Goal: Task Accomplishment & Management: Use online tool/utility

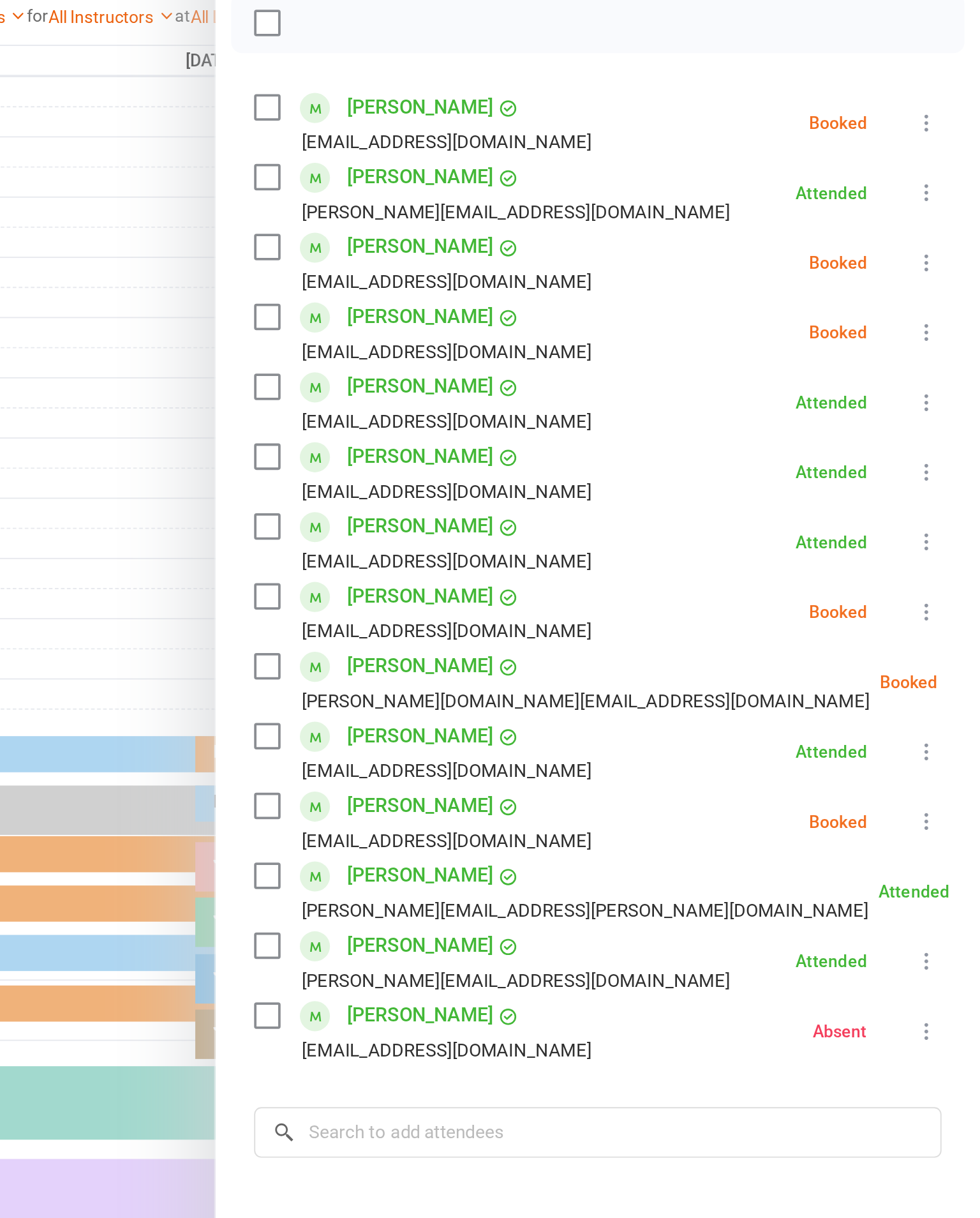
click at [946, 249] on icon at bounding box center [952, 255] width 12 height 12
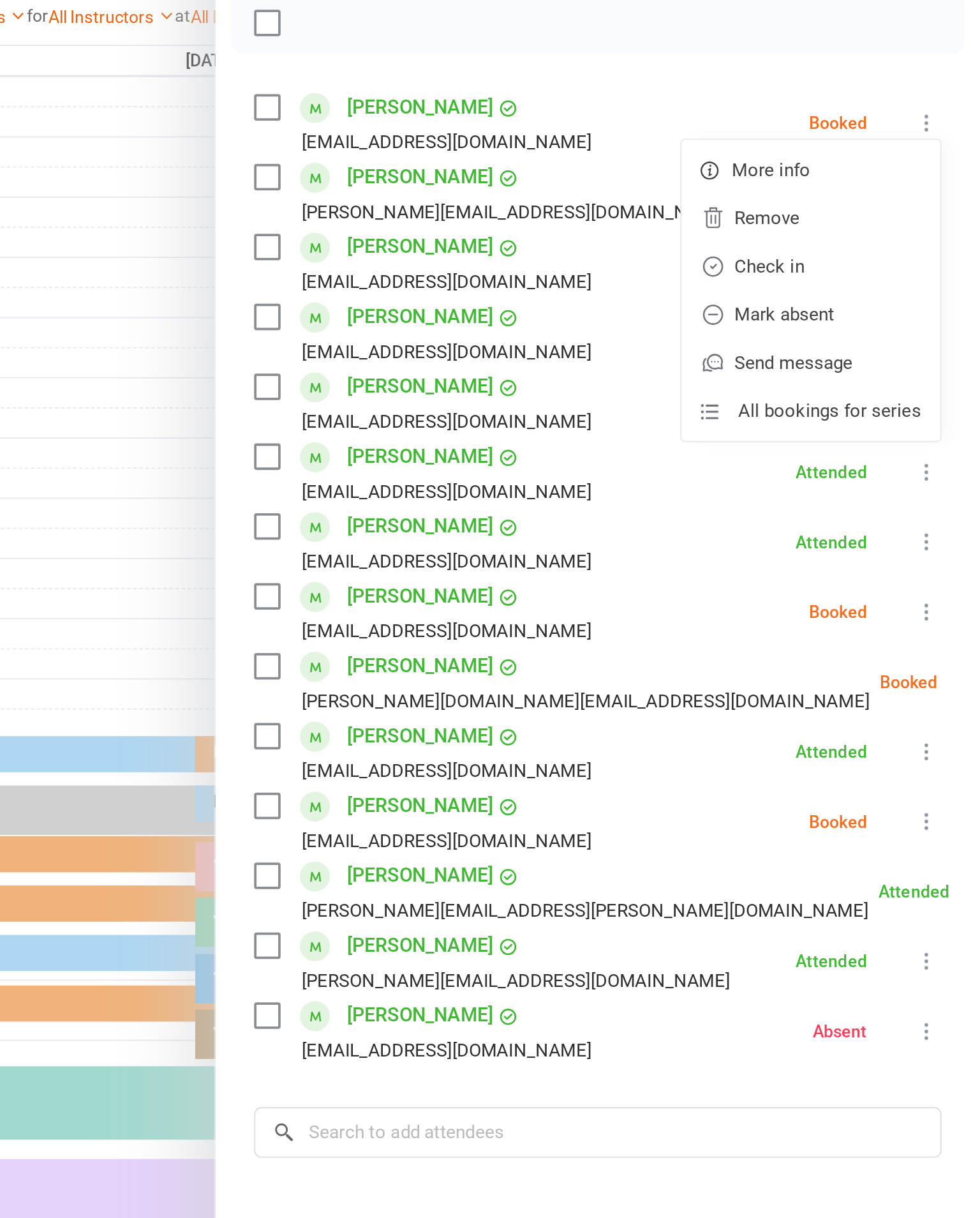
click at [822, 319] on link "Check in" at bounding box center [891, 331] width 138 height 26
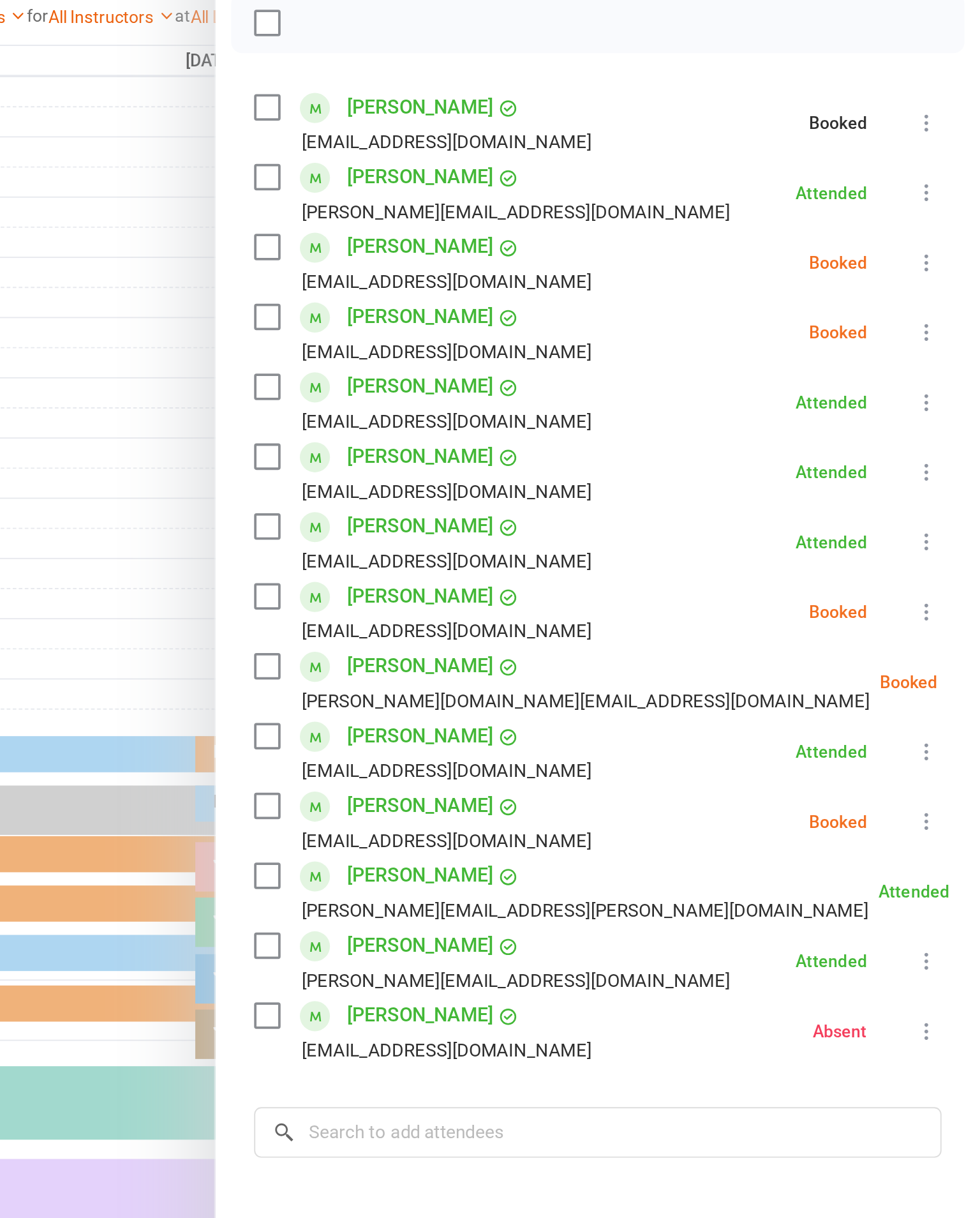
click at [946, 324] on icon at bounding box center [952, 330] width 12 height 12
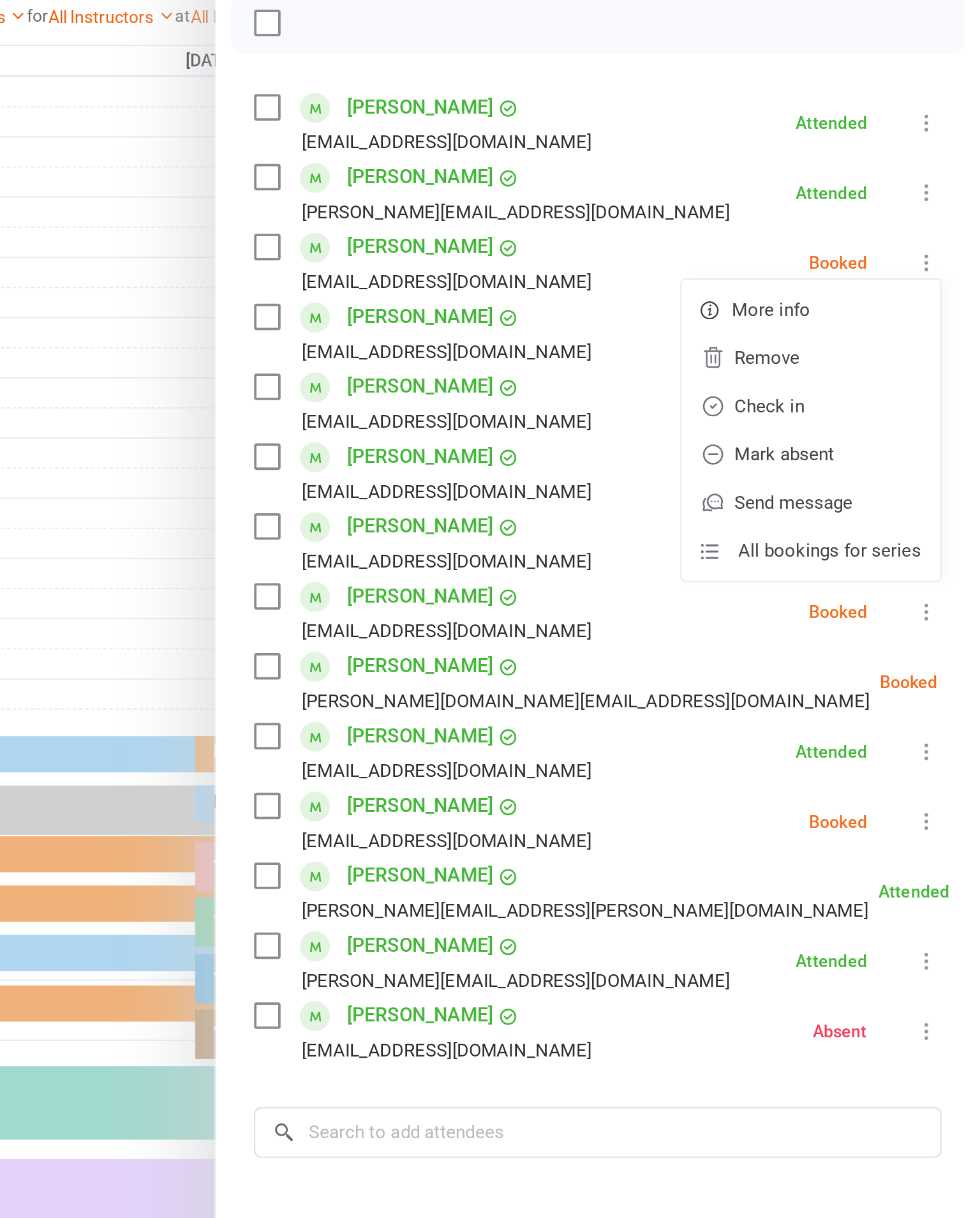
click at [822, 394] on link "Check in" at bounding box center [891, 406] width 138 height 26
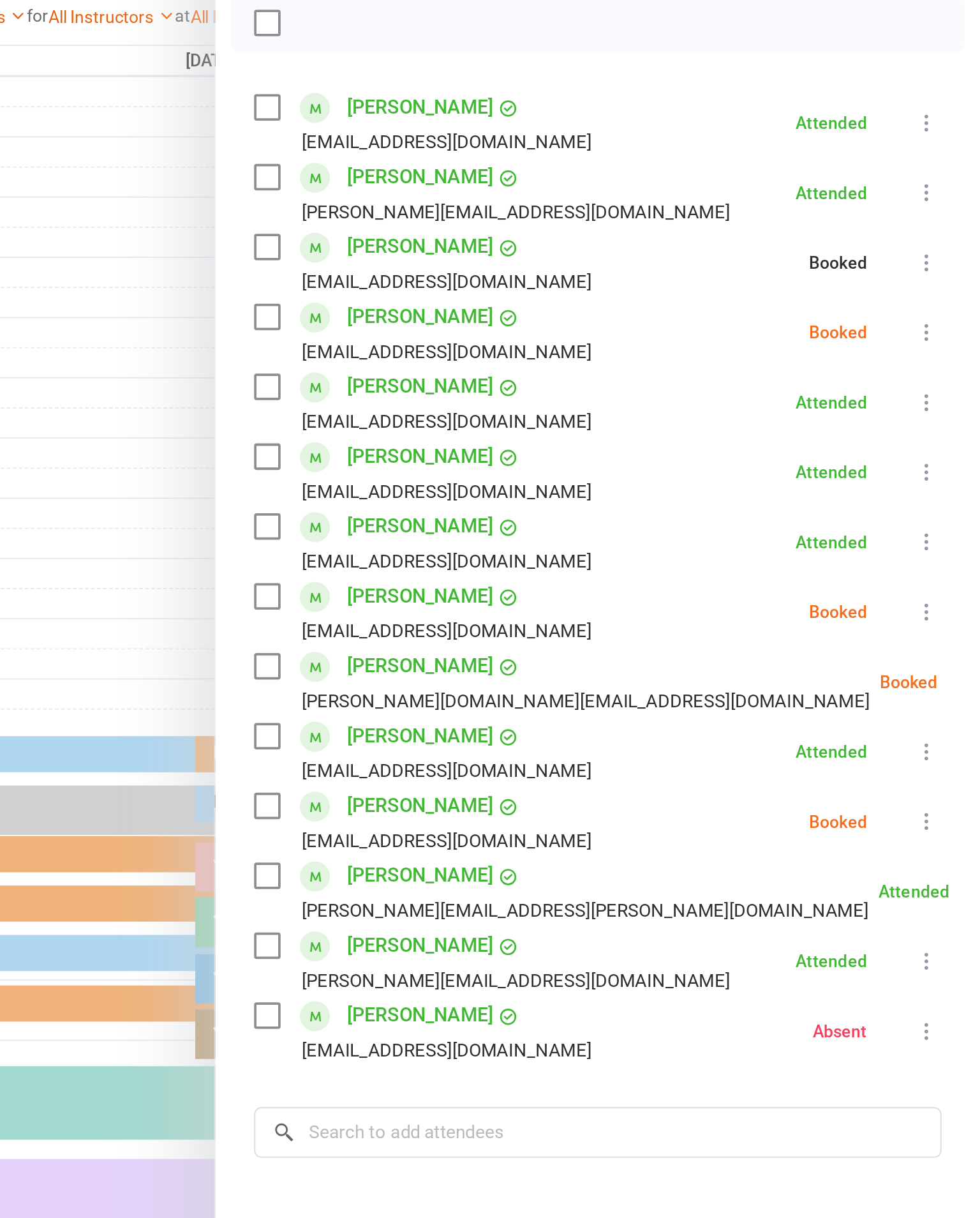
click at [946, 360] on icon at bounding box center [952, 366] width 12 height 12
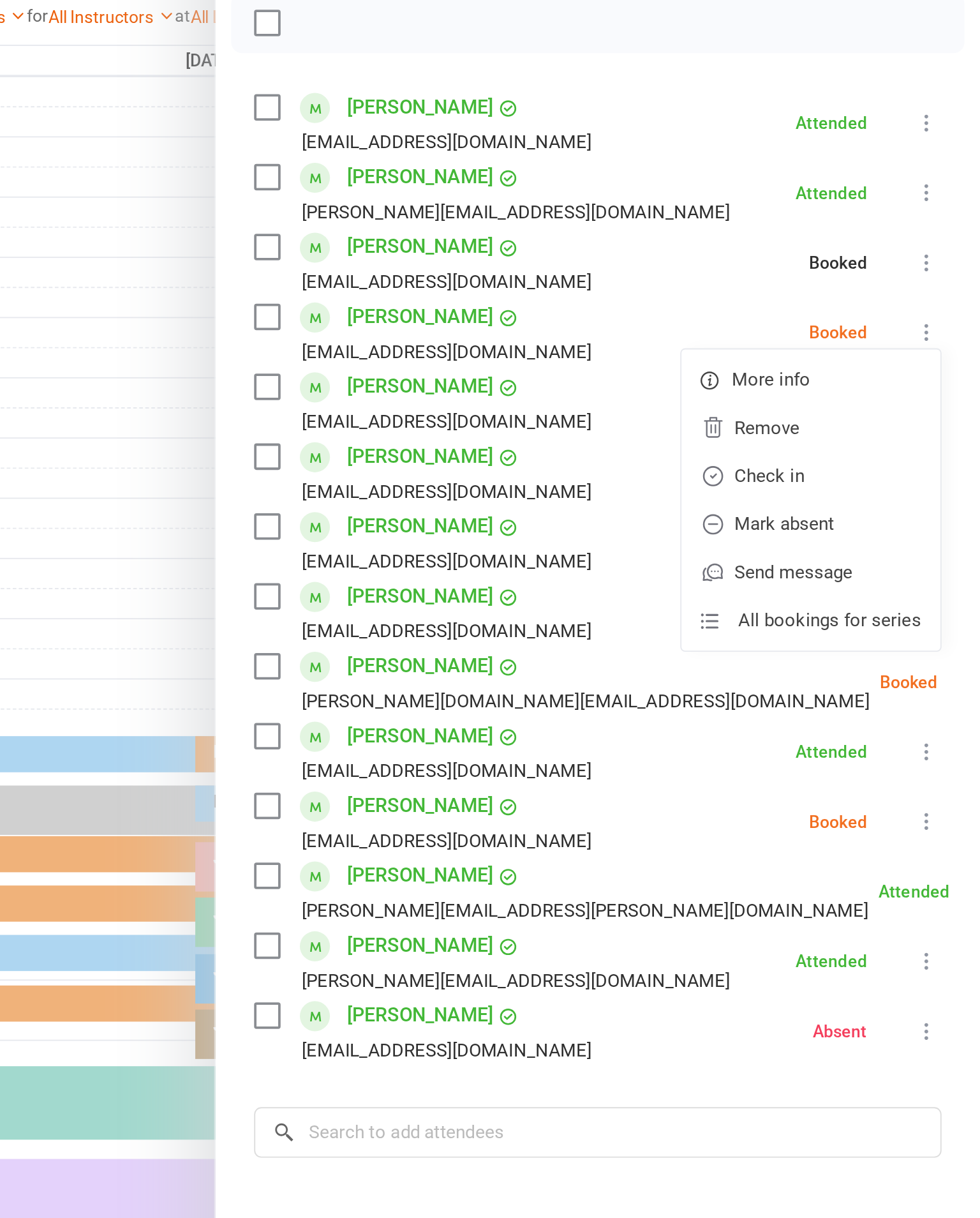
click at [822, 430] on link "Check in" at bounding box center [891, 442] width 138 height 26
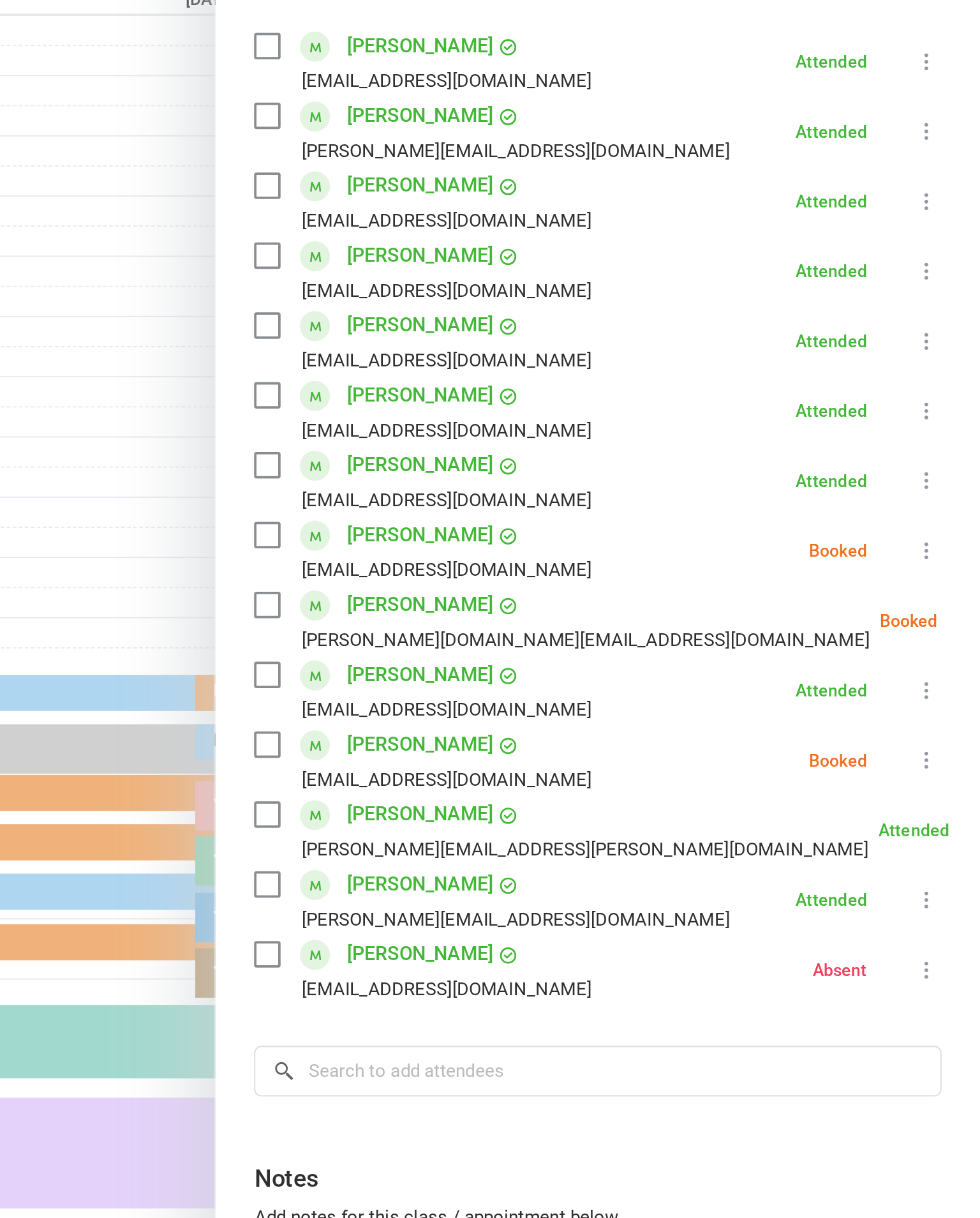
click at [980, 546] on icon at bounding box center [988, 552] width 12 height 12
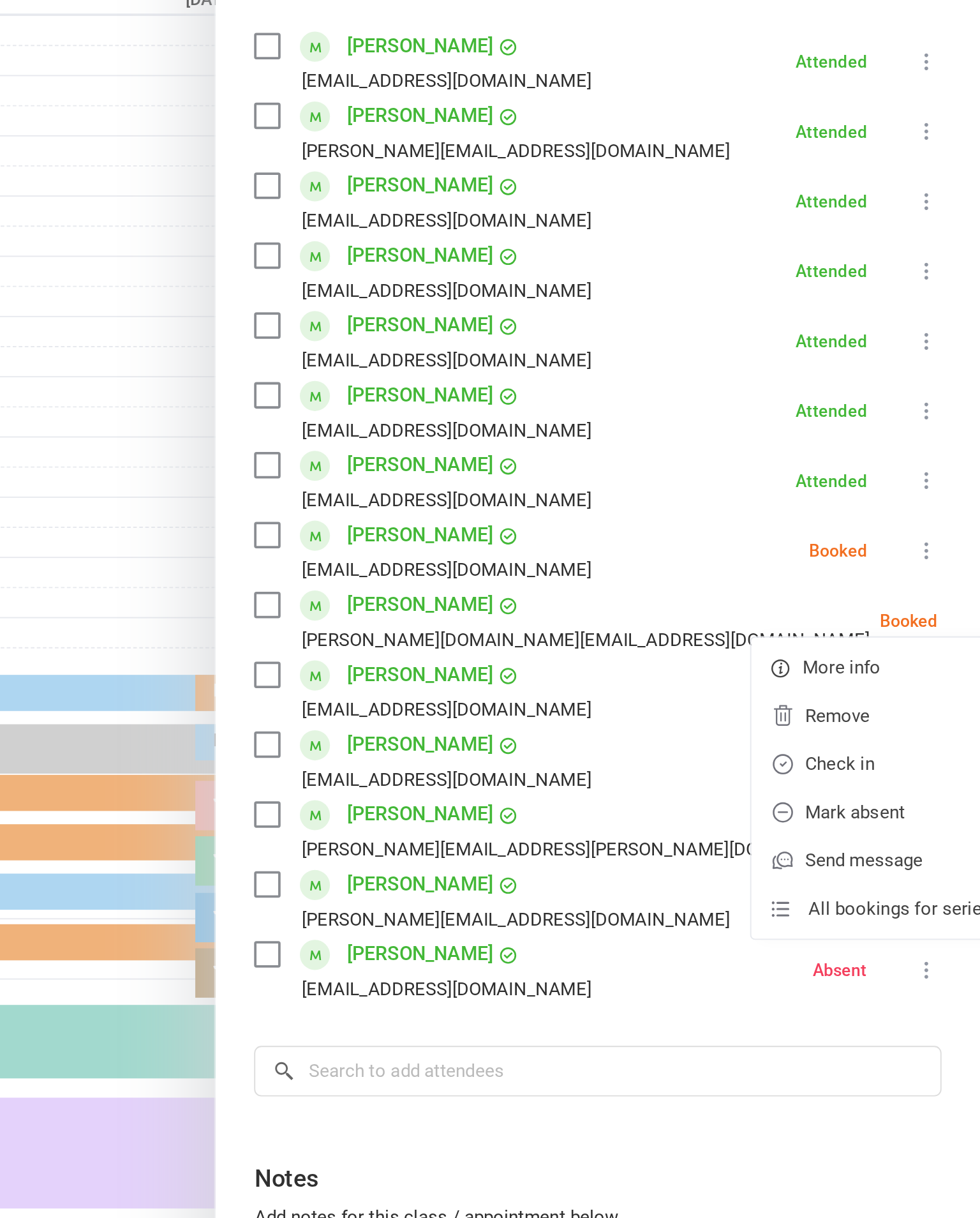
click at [859, 616] on link "Check in" at bounding box center [928, 628] width 138 height 26
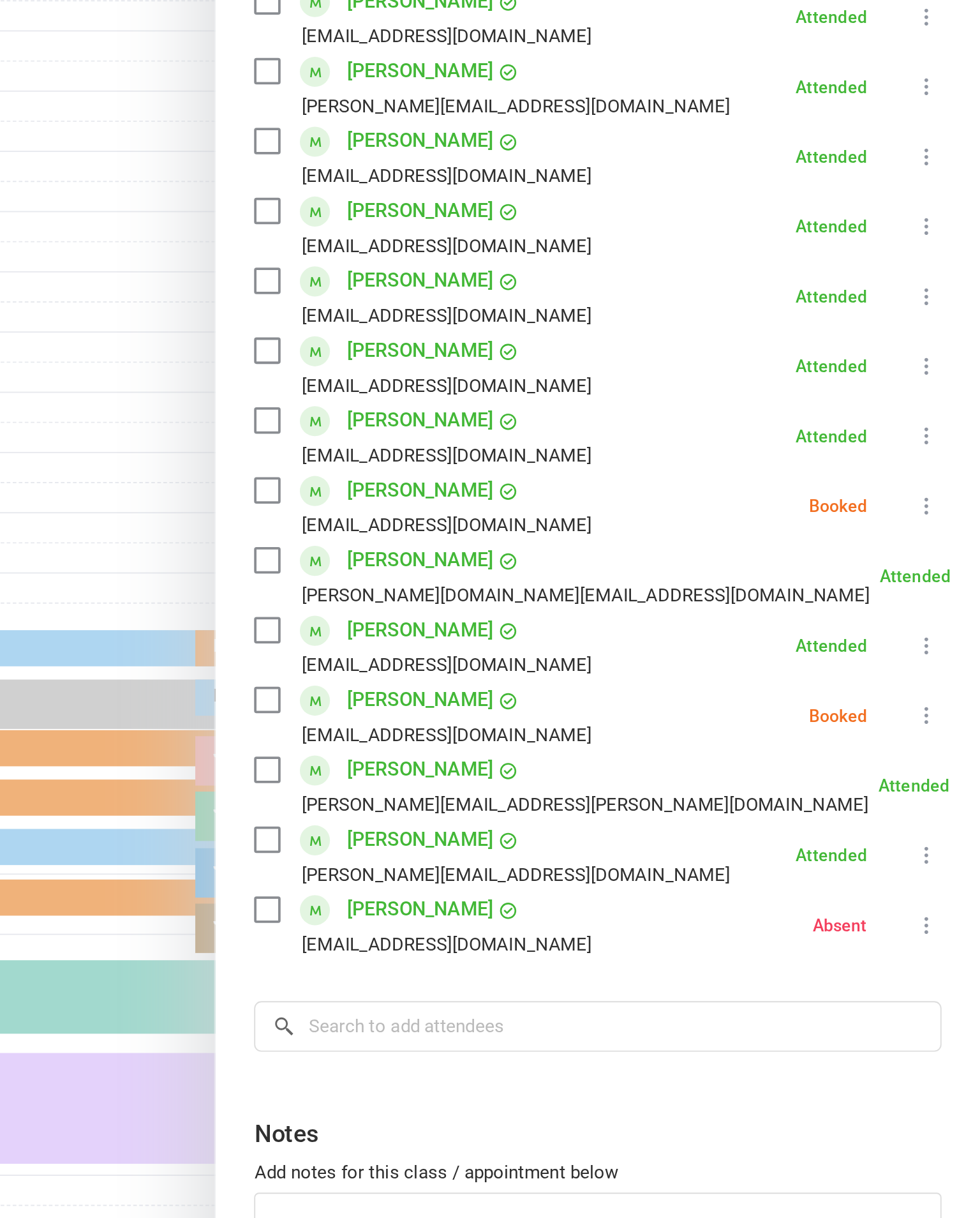
click at [946, 620] on icon at bounding box center [952, 626] width 12 height 12
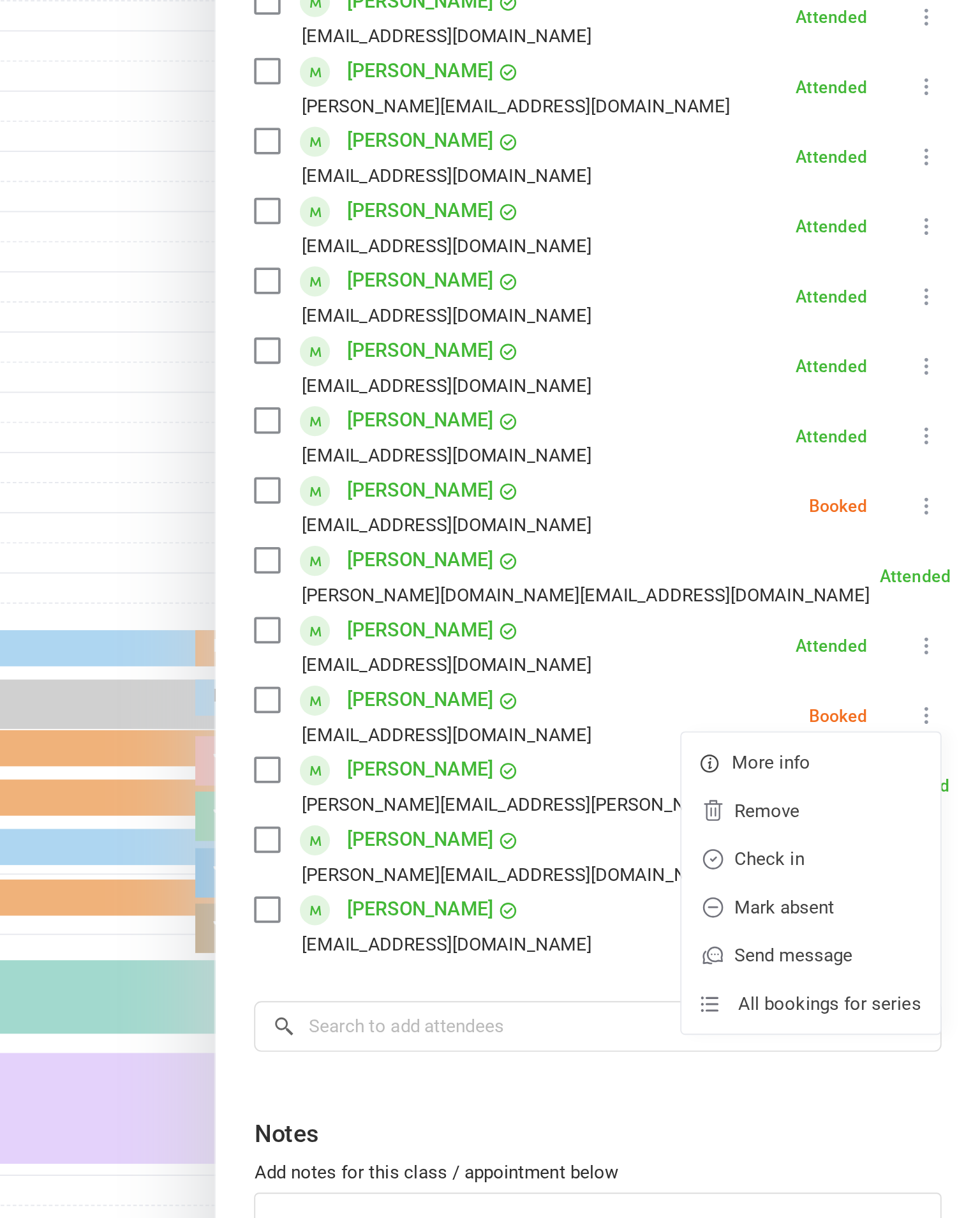
click at [822, 689] on link "Check in" at bounding box center [891, 702] width 138 height 26
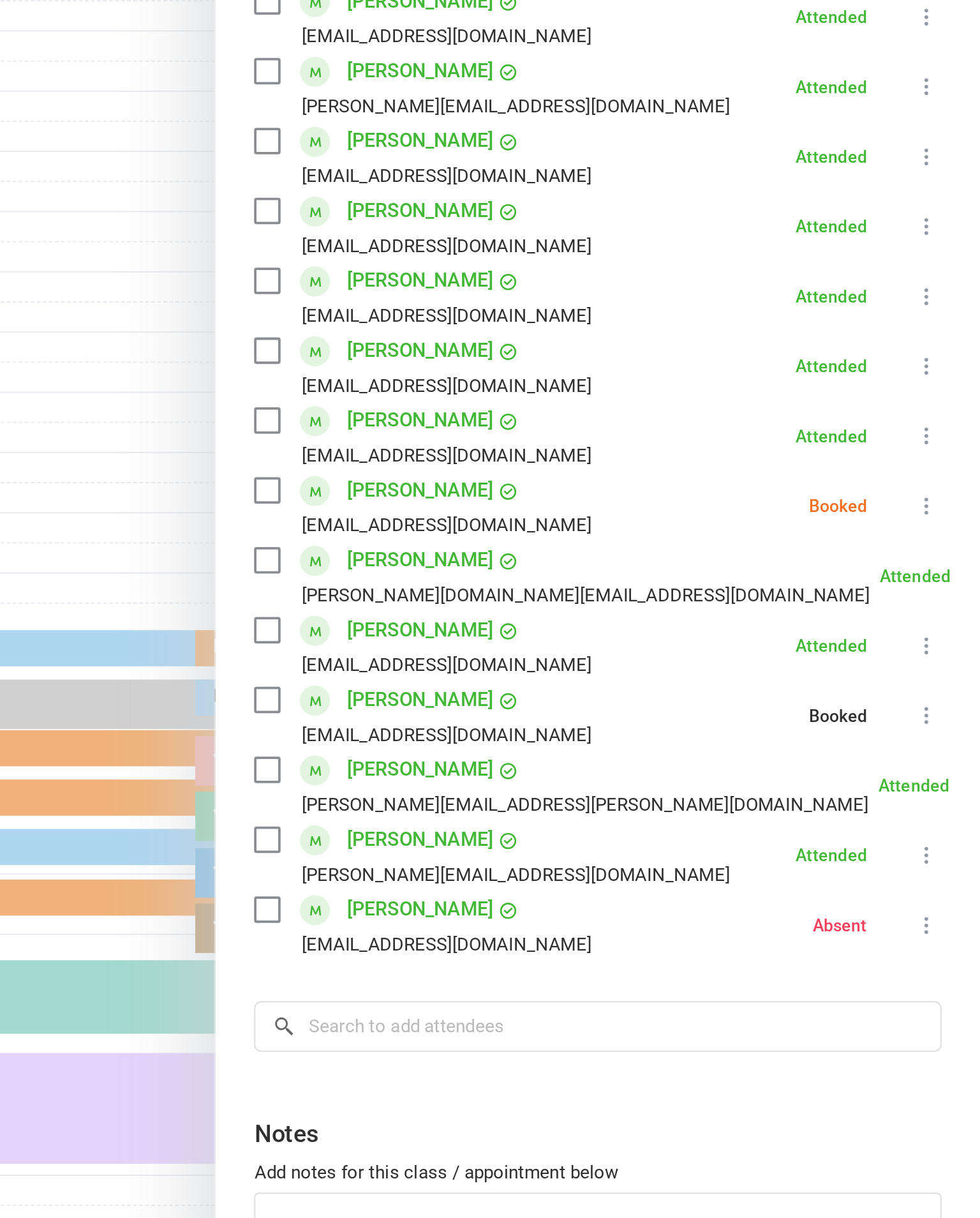
click at [944, 508] on button at bounding box center [952, 515] width 15 height 15
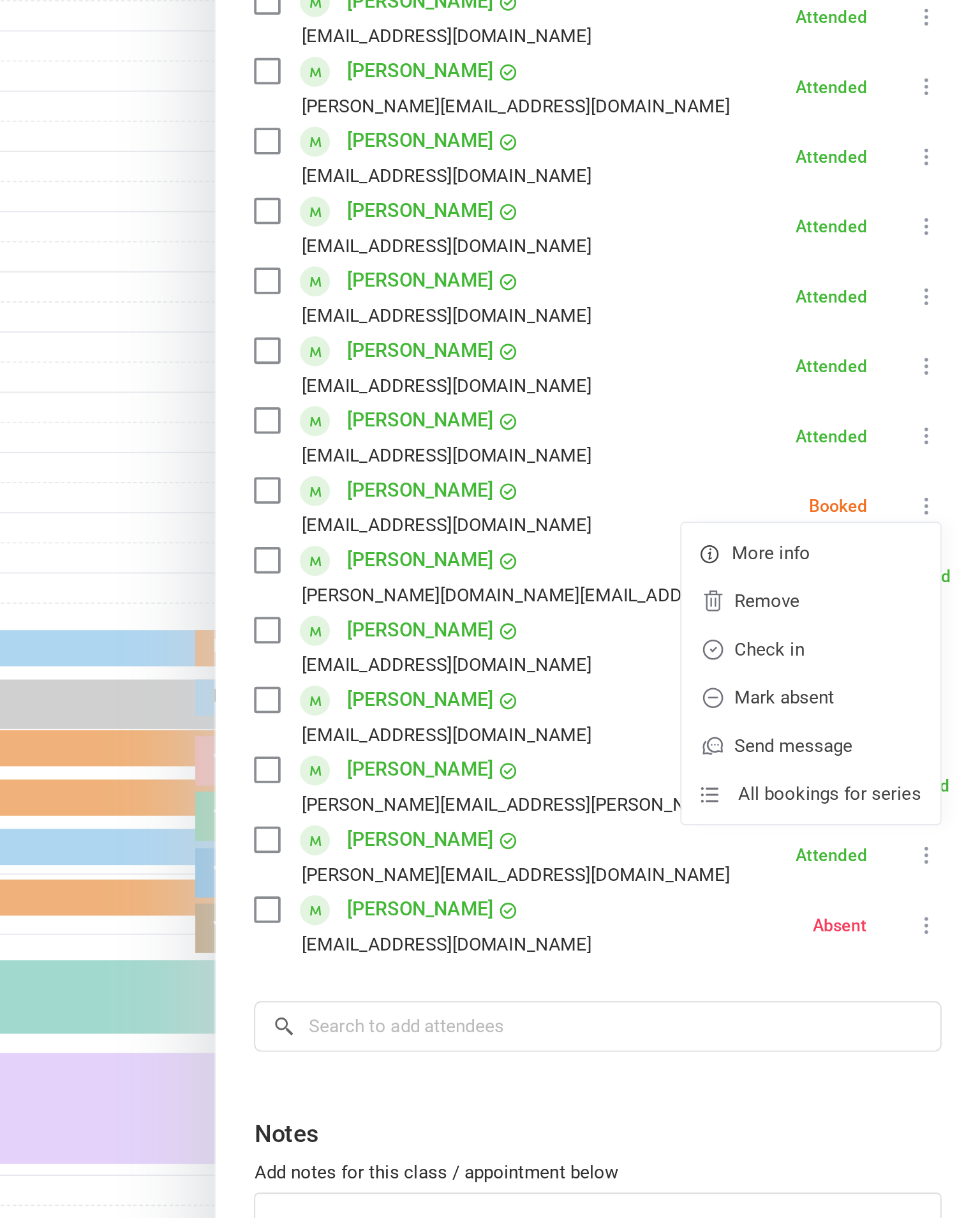
click at [822, 604] on link "Mark absent" at bounding box center [891, 616] width 138 height 26
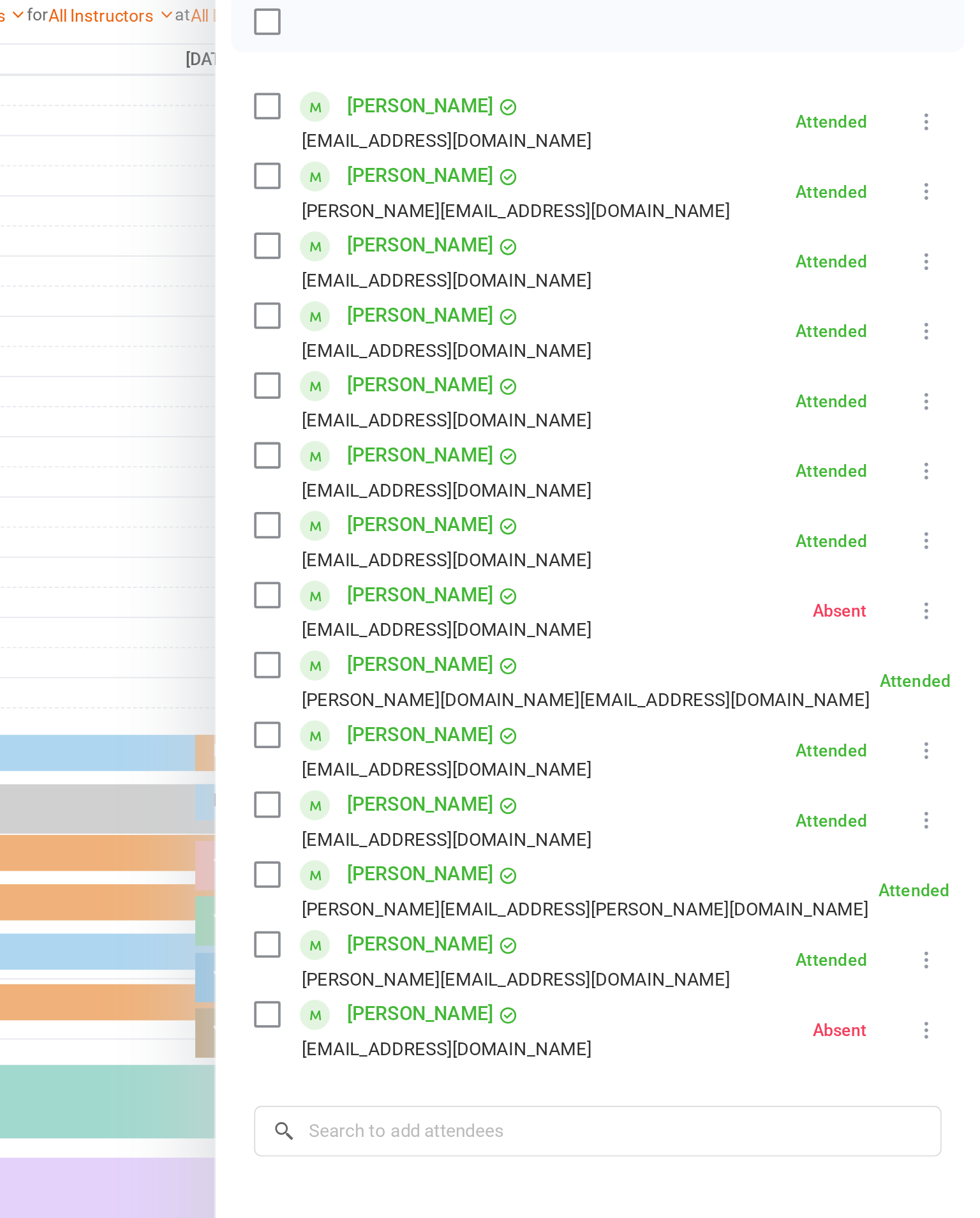
click at [135, 338] on div at bounding box center [558, 609] width 845 height 1218
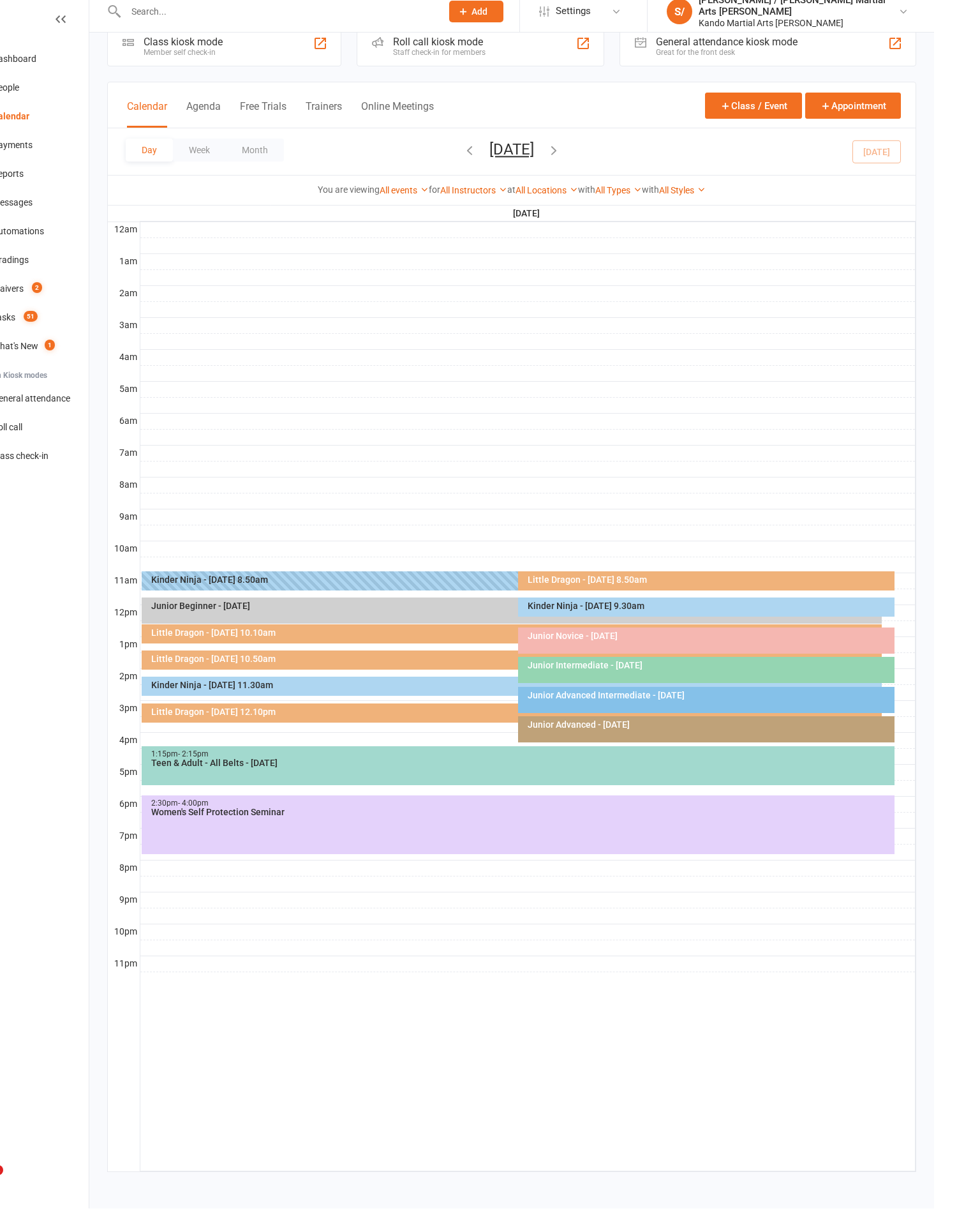
scroll to position [28, 0]
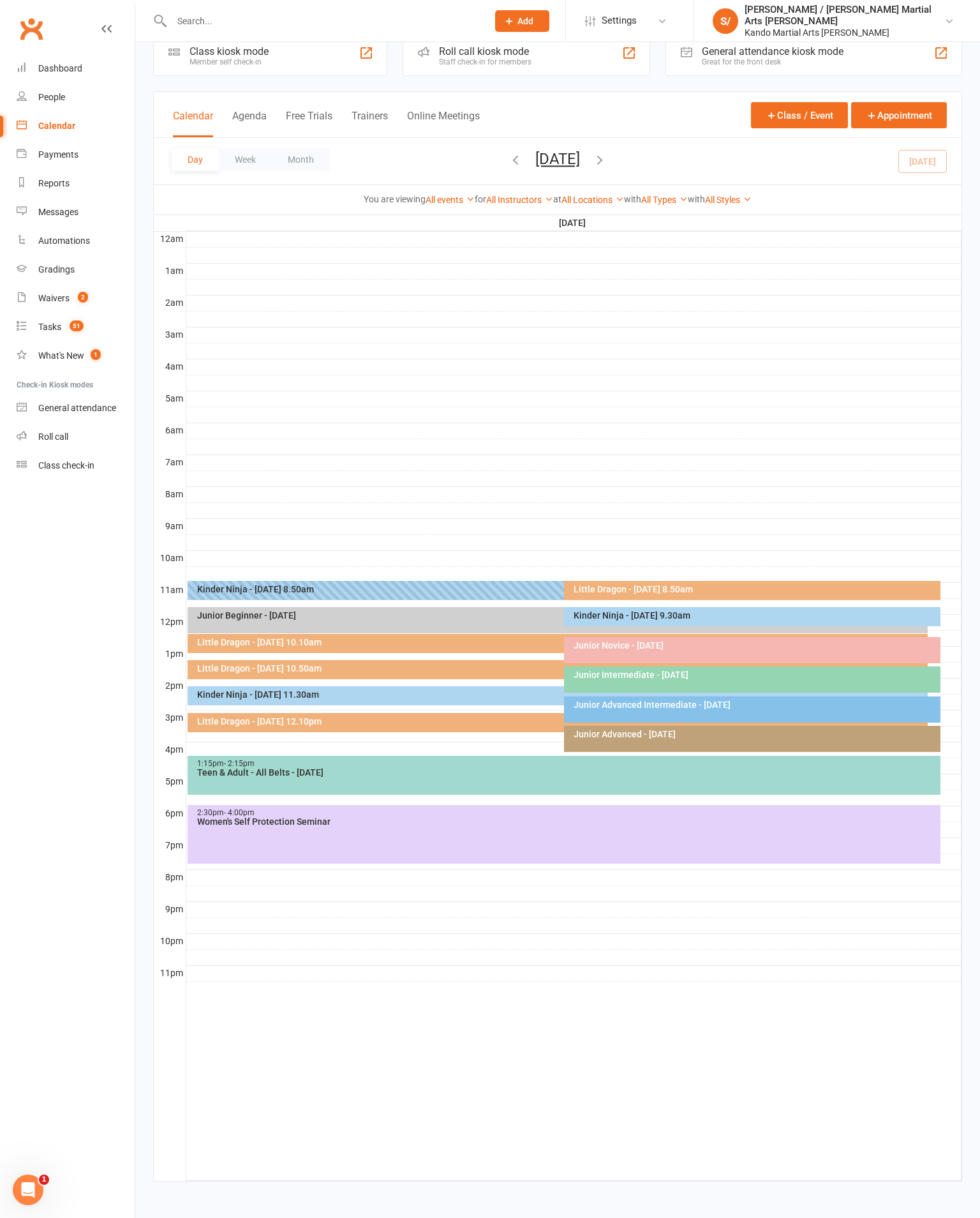
click at [330, 156] on button "Month" at bounding box center [301, 160] width 58 height 23
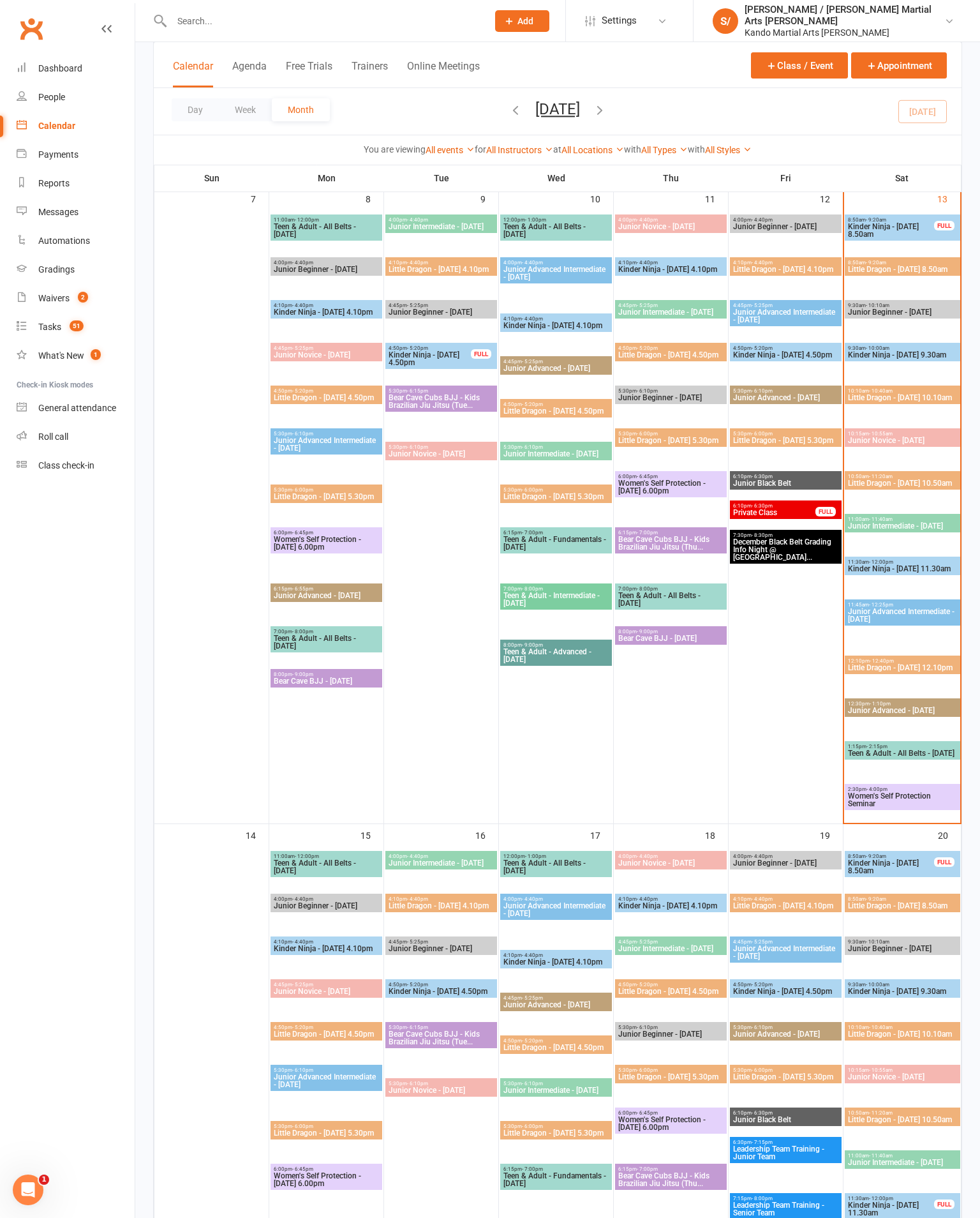
scroll to position [724, 0]
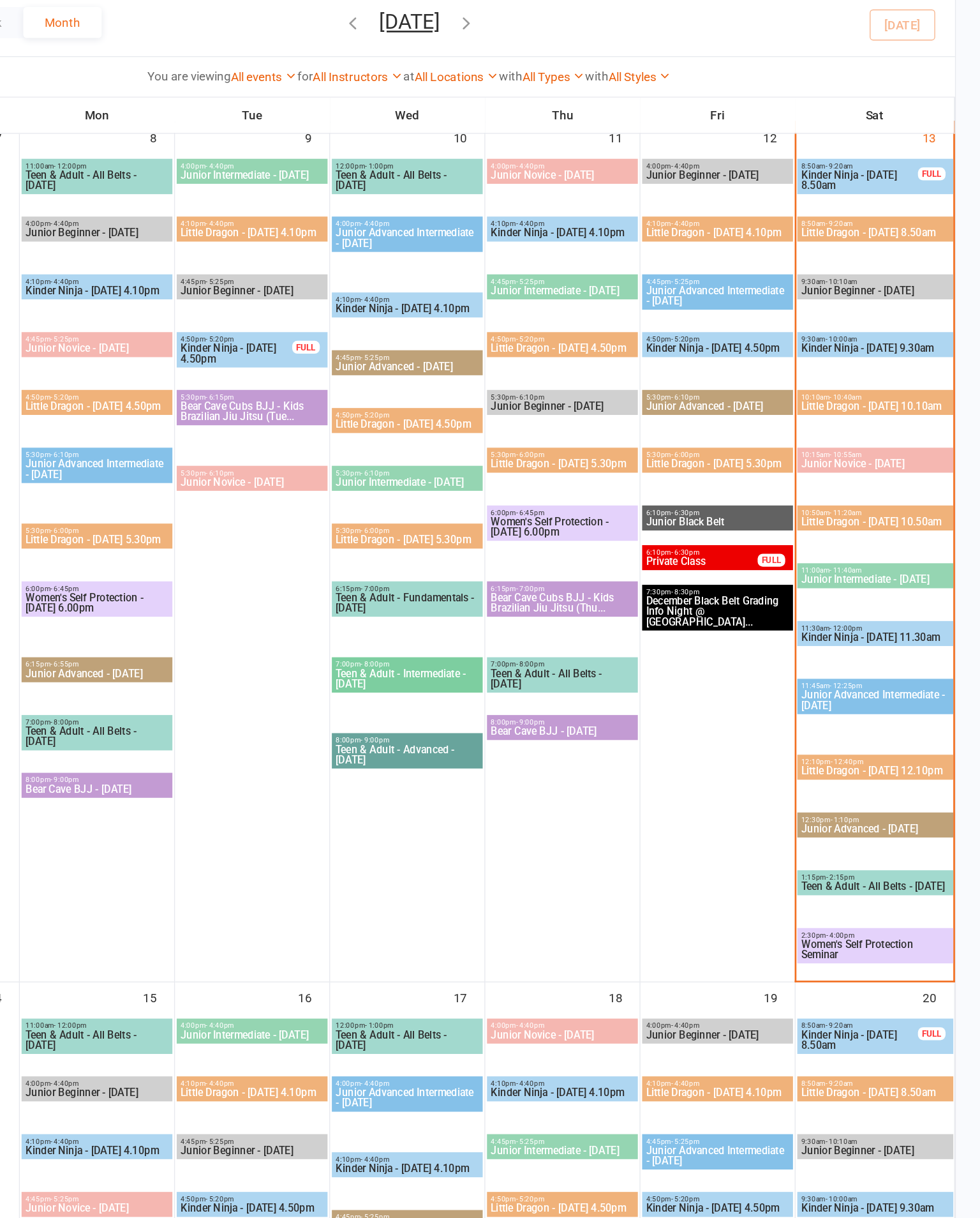
click at [847, 390] on span "Little Dragon - [DATE] 10.10am" at bounding box center [902, 394] width 110 height 7
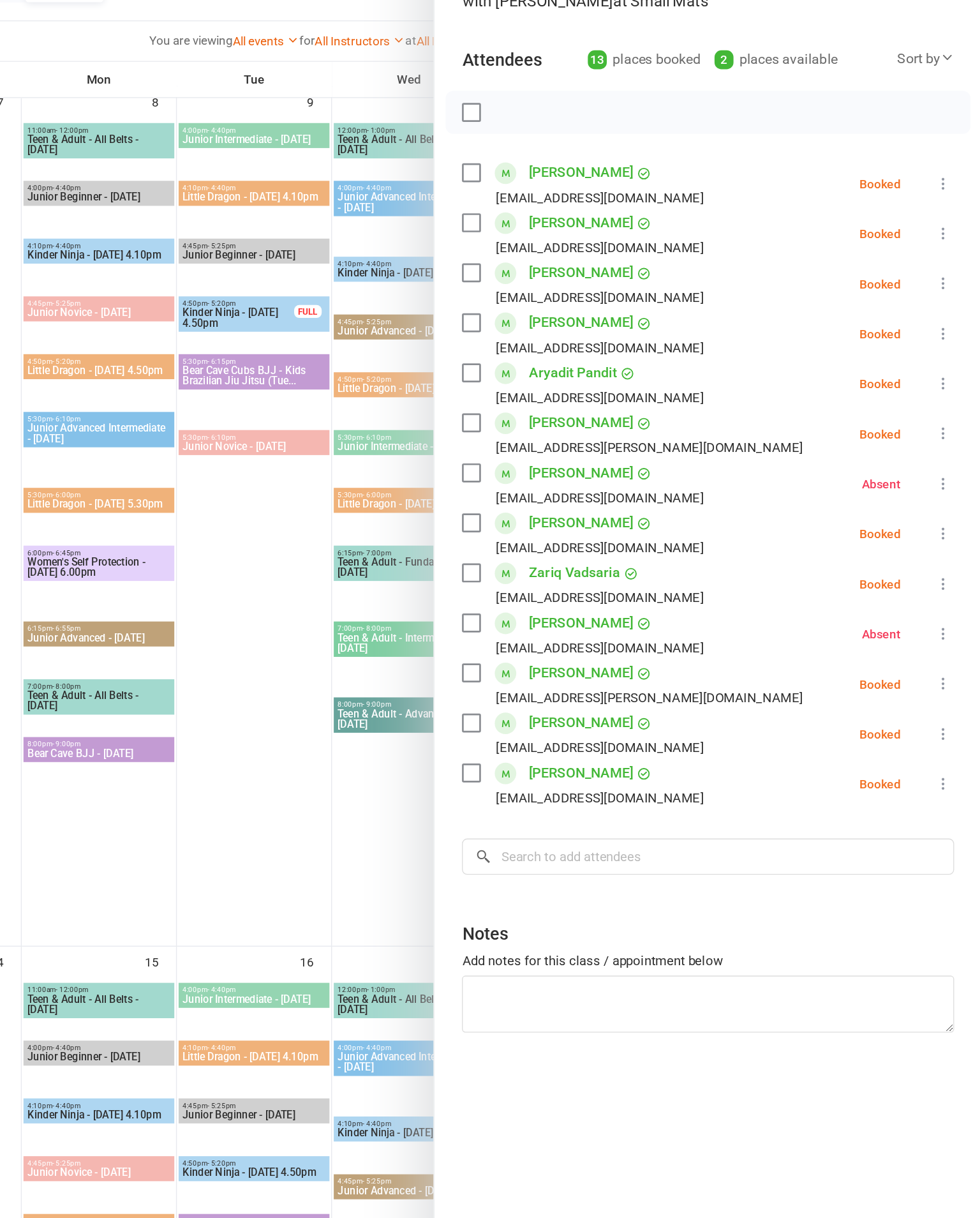
click at [949, 157] on icon at bounding box center [954, 162] width 10 height 10
click at [833, 203] on link "First name" at bounding box center [896, 215] width 127 height 26
click at [944, 471] on button at bounding box center [952, 478] width 15 height 15
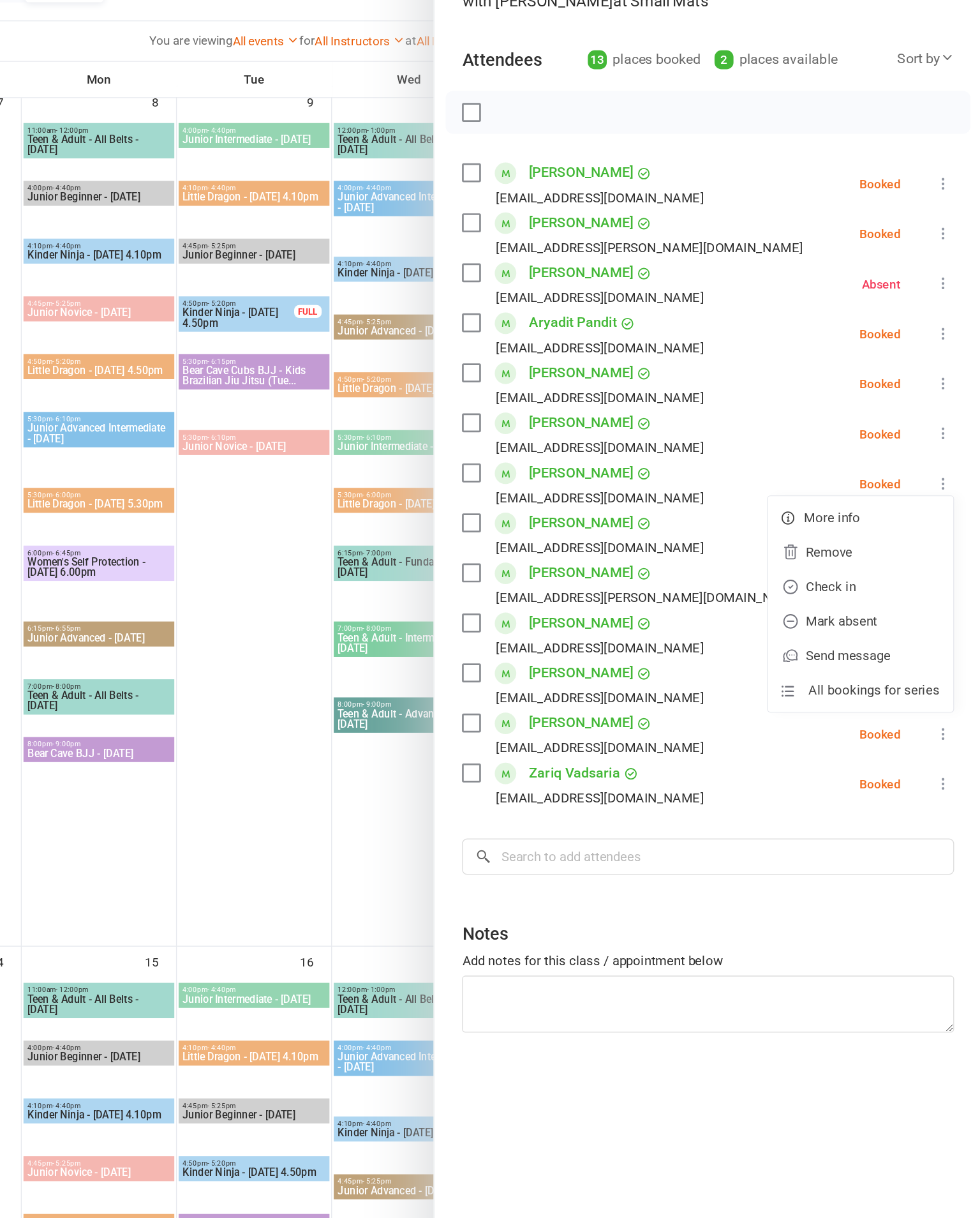
click at [822, 541] on link "Check in" at bounding box center [891, 553] width 138 height 26
click at [946, 546] on icon at bounding box center [952, 552] width 12 height 12
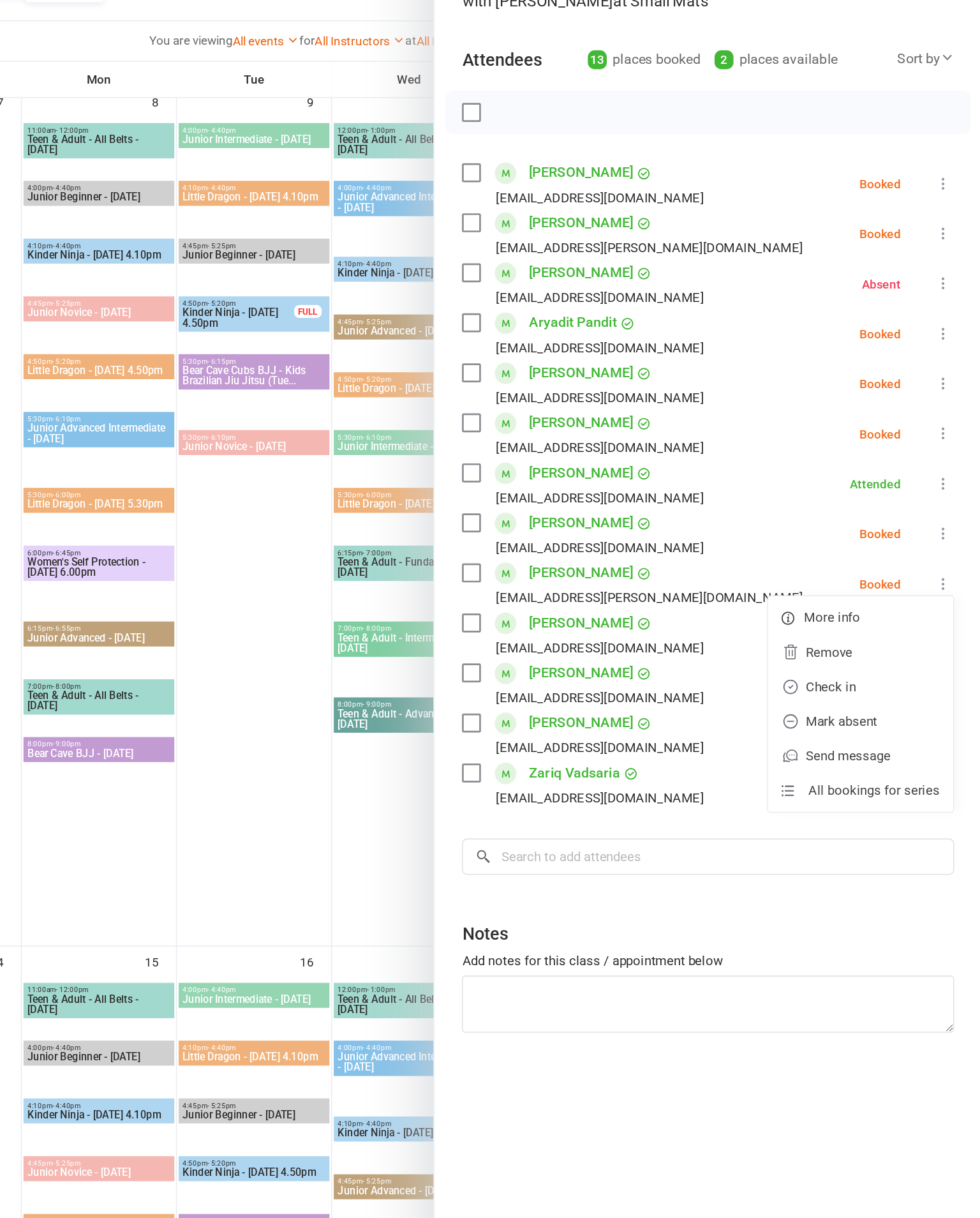
click at [822, 616] on link "Check in" at bounding box center [891, 628] width 138 height 26
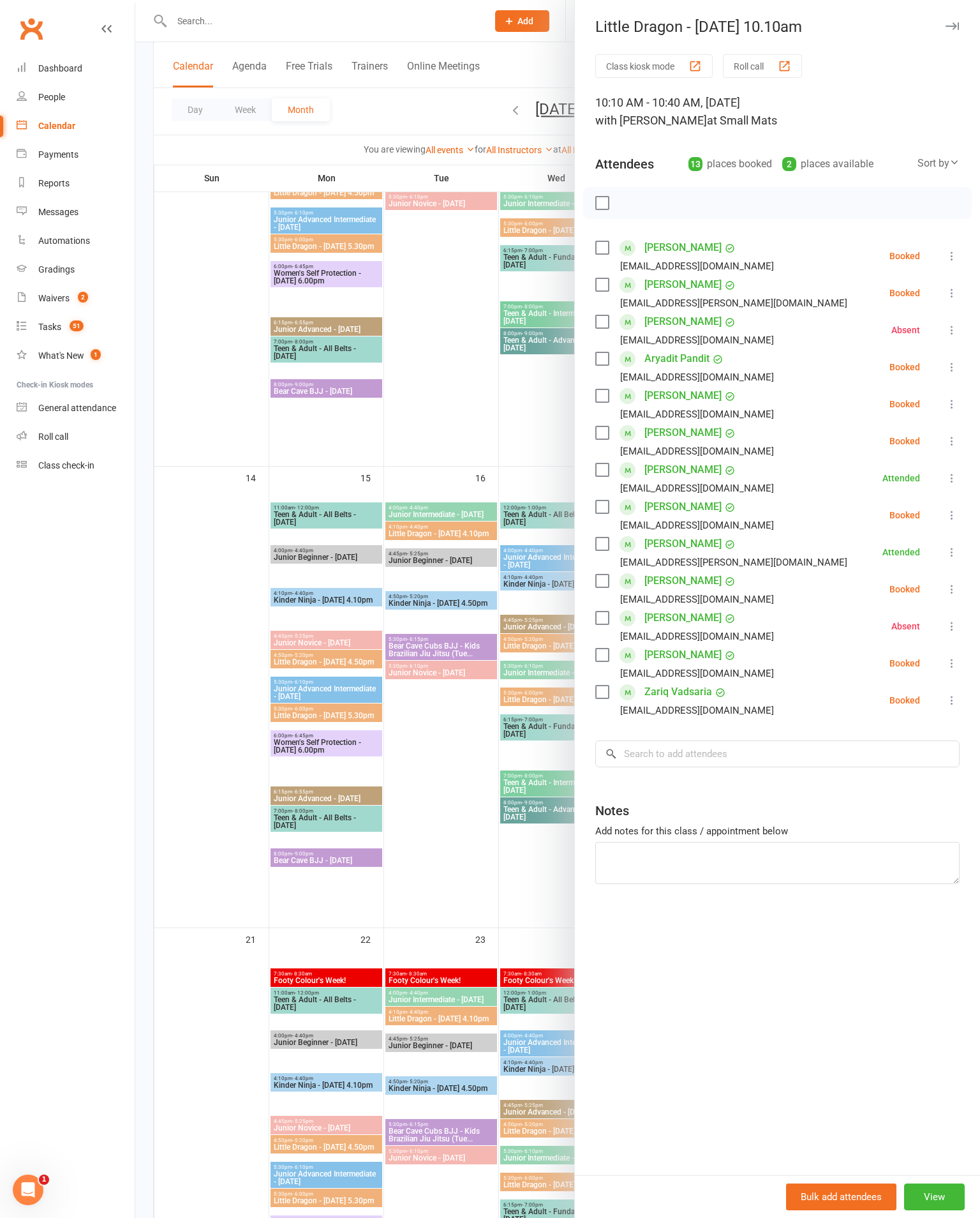
scroll to position [719, 0]
click at [809, 755] on input "search" at bounding box center [778, 754] width 364 height 27
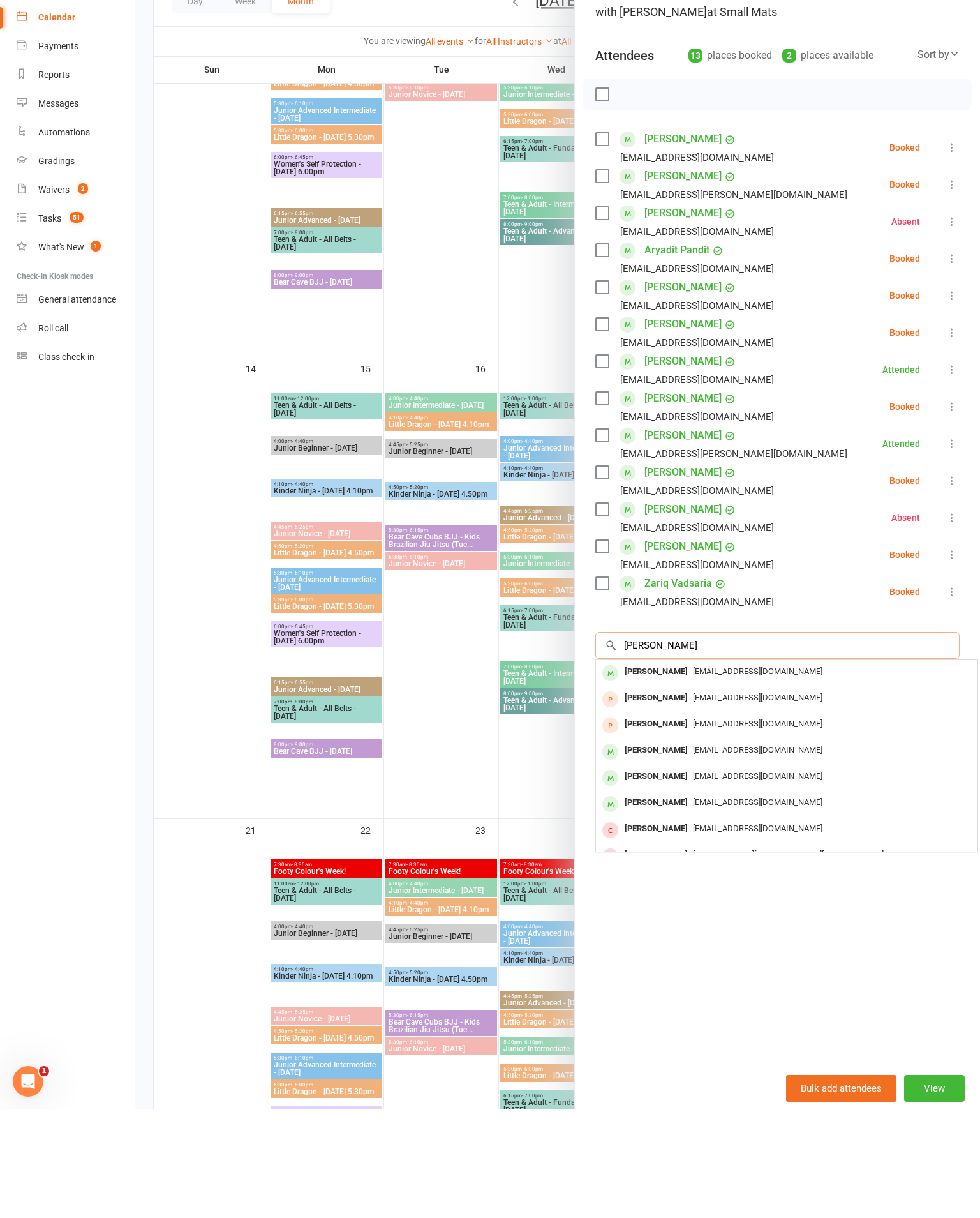
type input "[PERSON_NAME]"
click at [765, 775] on span "[EMAIL_ADDRESS][DOMAIN_NAME]" at bounding box center [758, 780] width 129 height 10
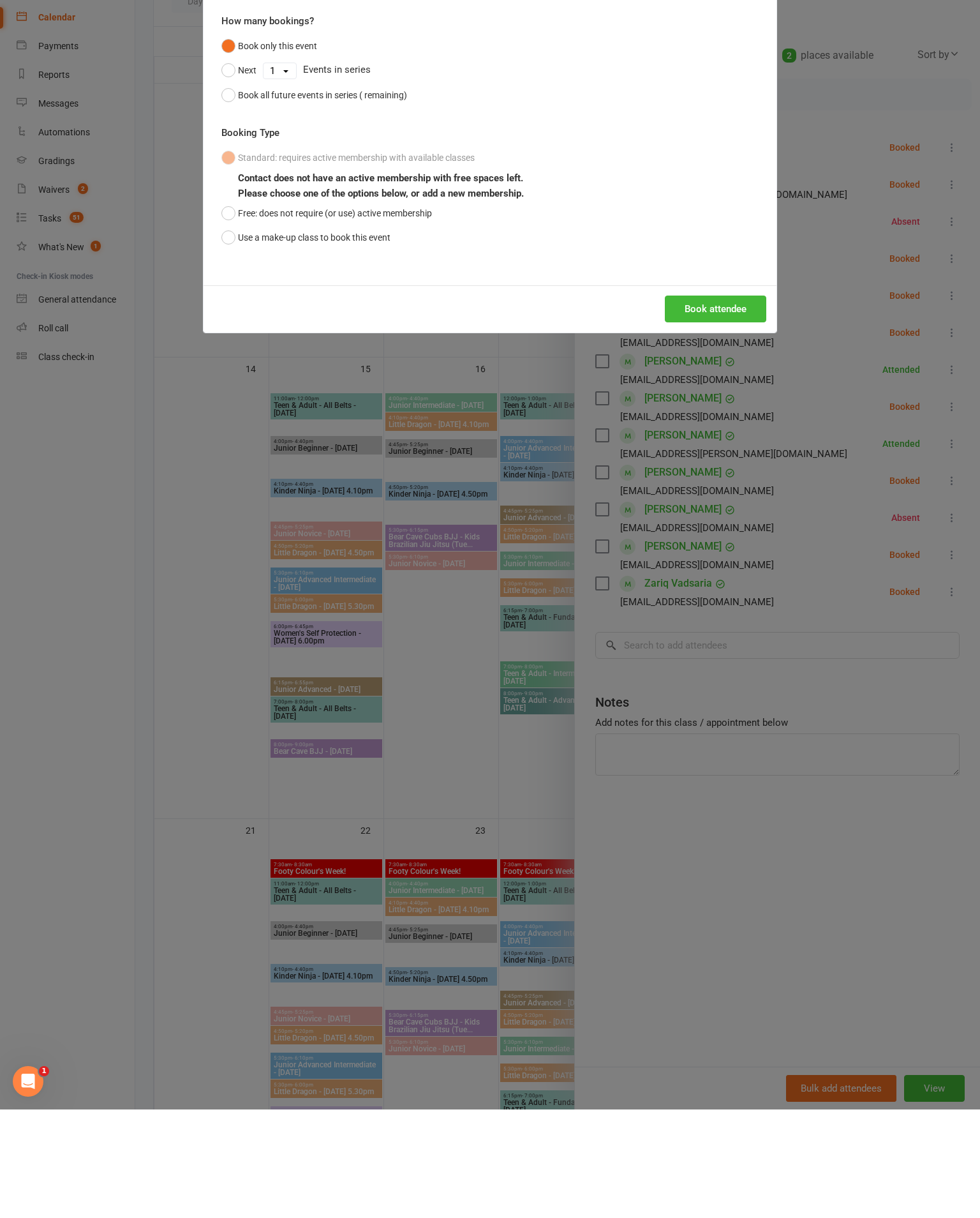
scroll to position [828, 0]
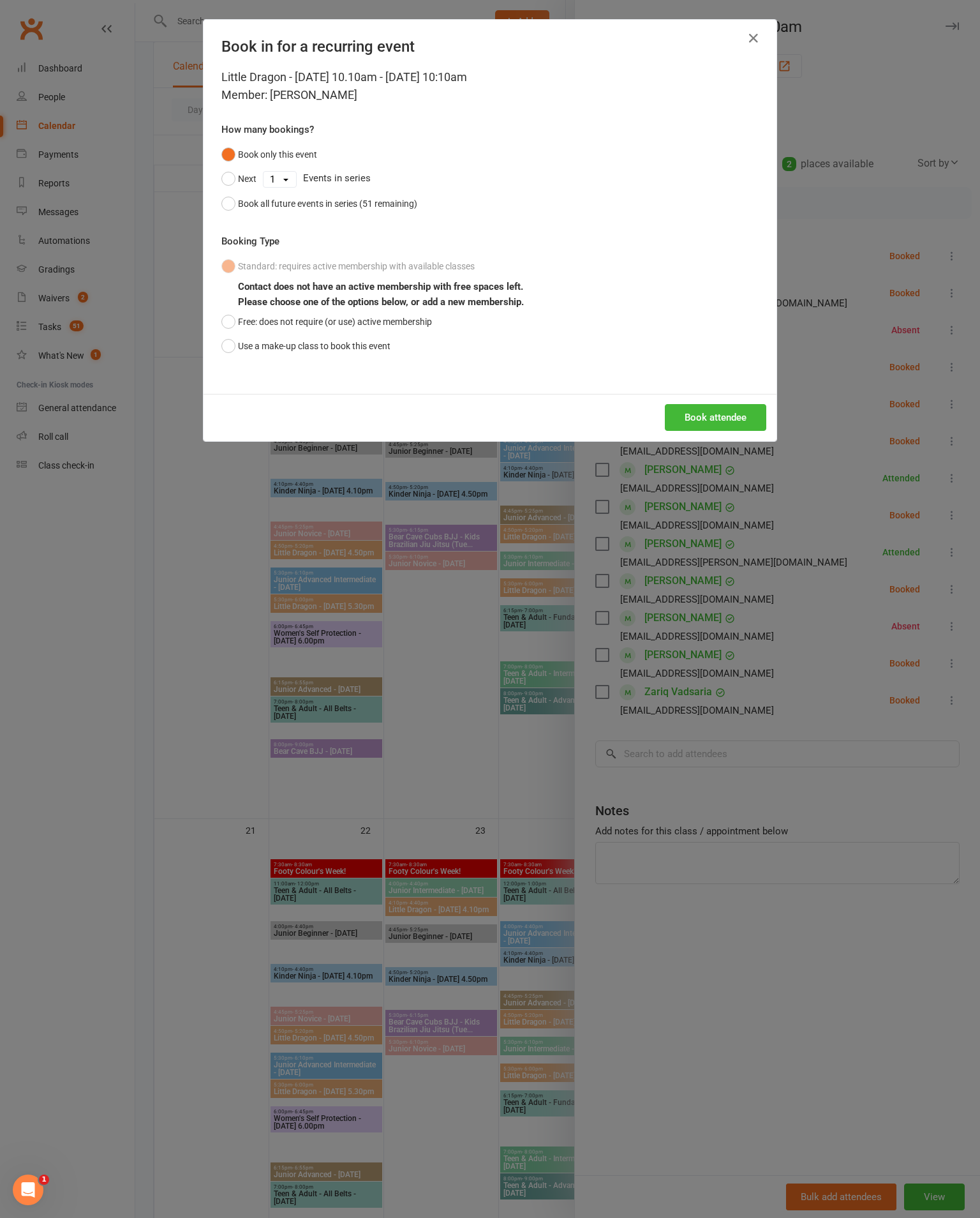
click at [746, 431] on button "Book attendee" at bounding box center [716, 418] width 102 height 27
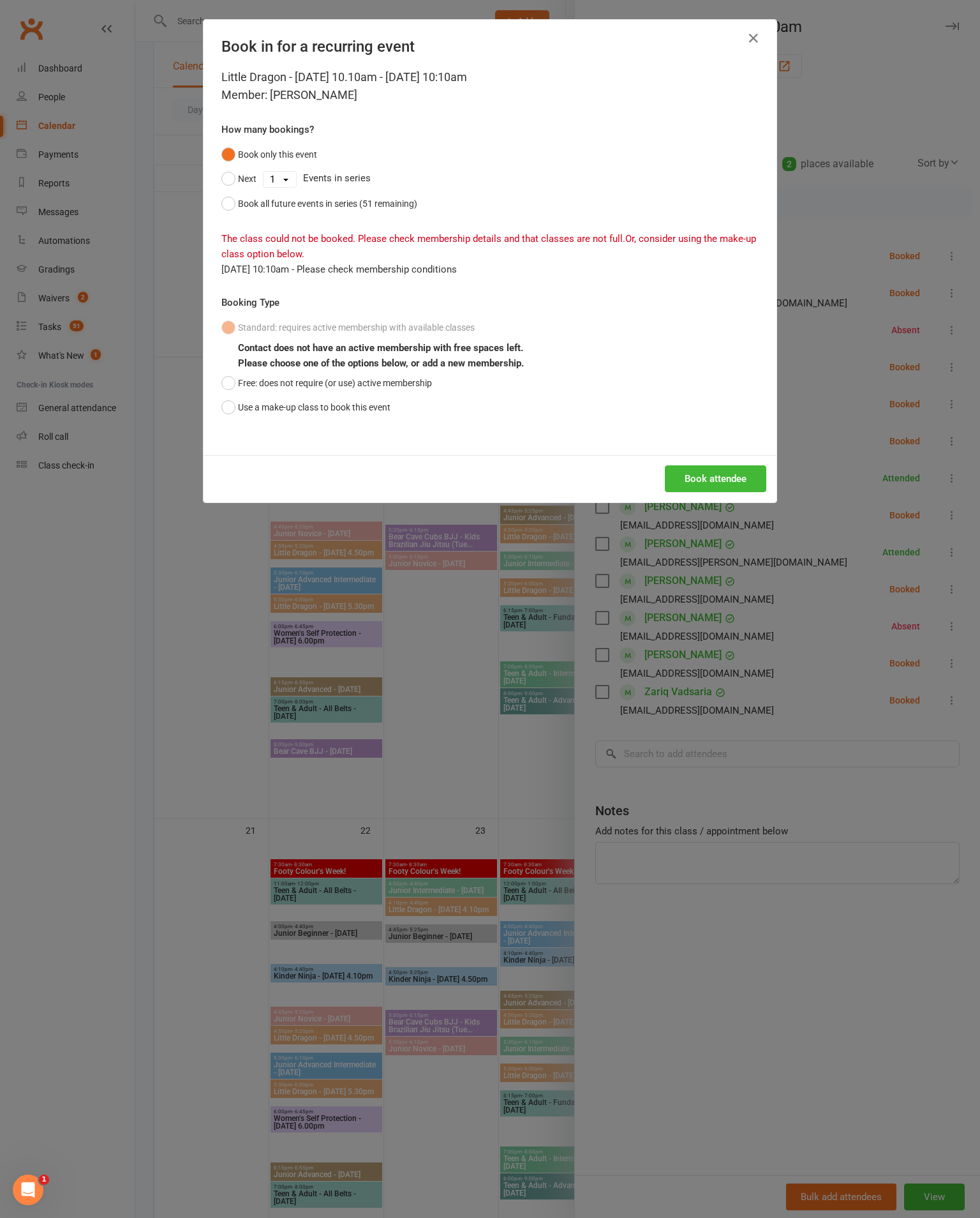
click at [230, 215] on button "Book all future events in series (51 remaining)" at bounding box center [319, 203] width 196 height 24
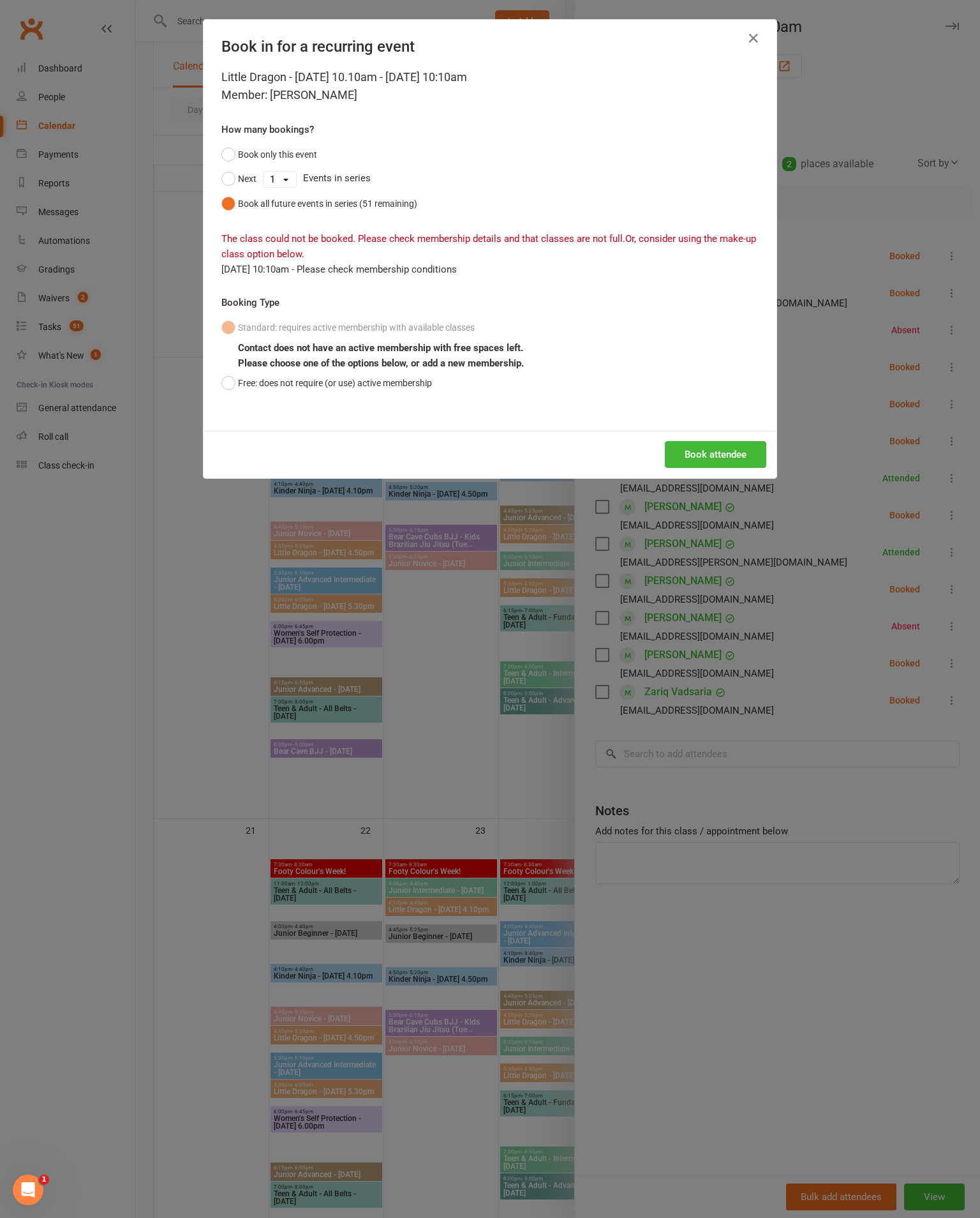
click at [735, 468] on button "Book attendee" at bounding box center [716, 454] width 102 height 27
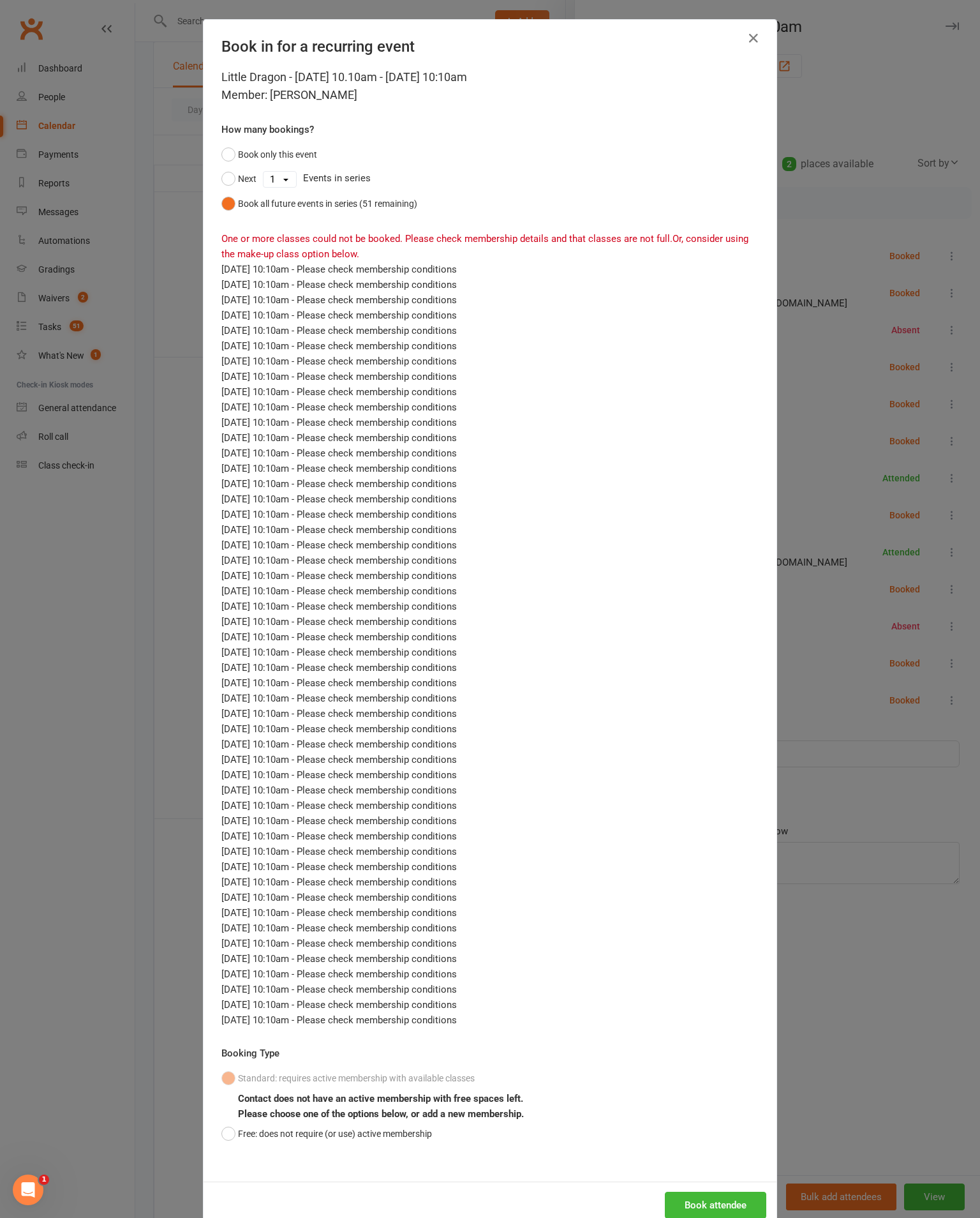
scroll to position [0, 0]
click at [760, 34] on icon "button" at bounding box center [754, 38] width 15 height 15
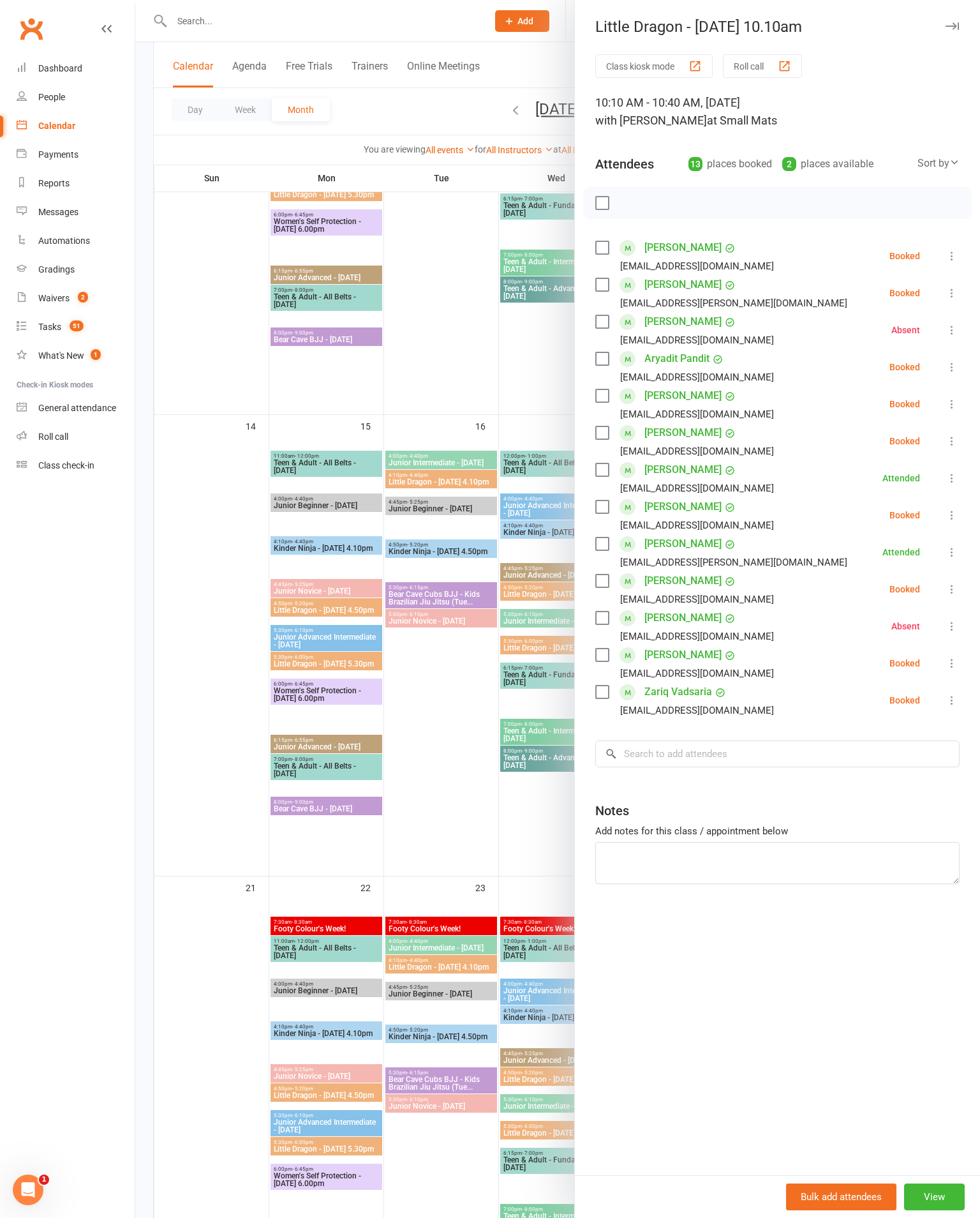
scroll to position [769, 0]
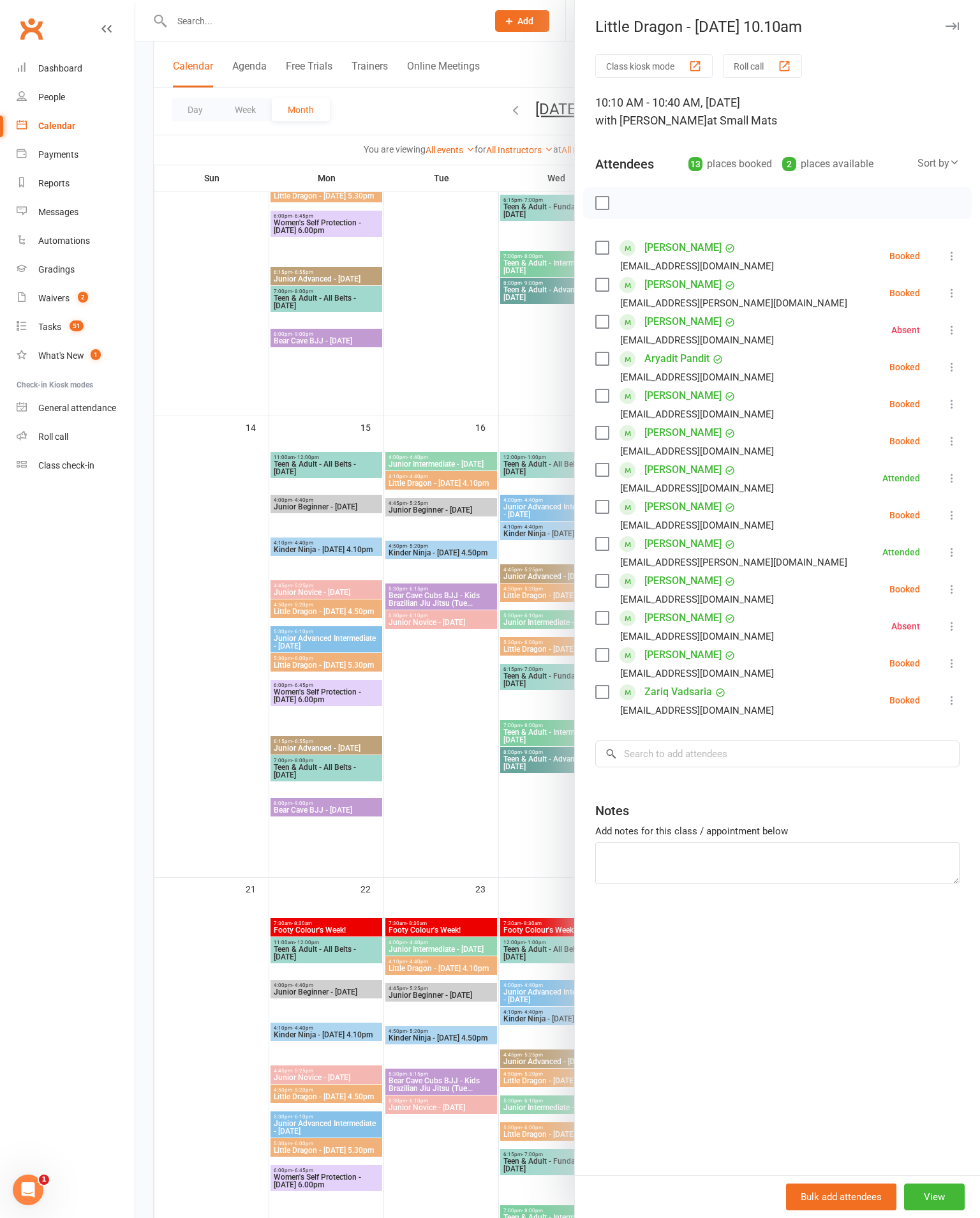
click at [950, 297] on icon at bounding box center [952, 292] width 12 height 12
click at [897, 360] on link "Check in" at bounding box center [891, 369] width 138 height 26
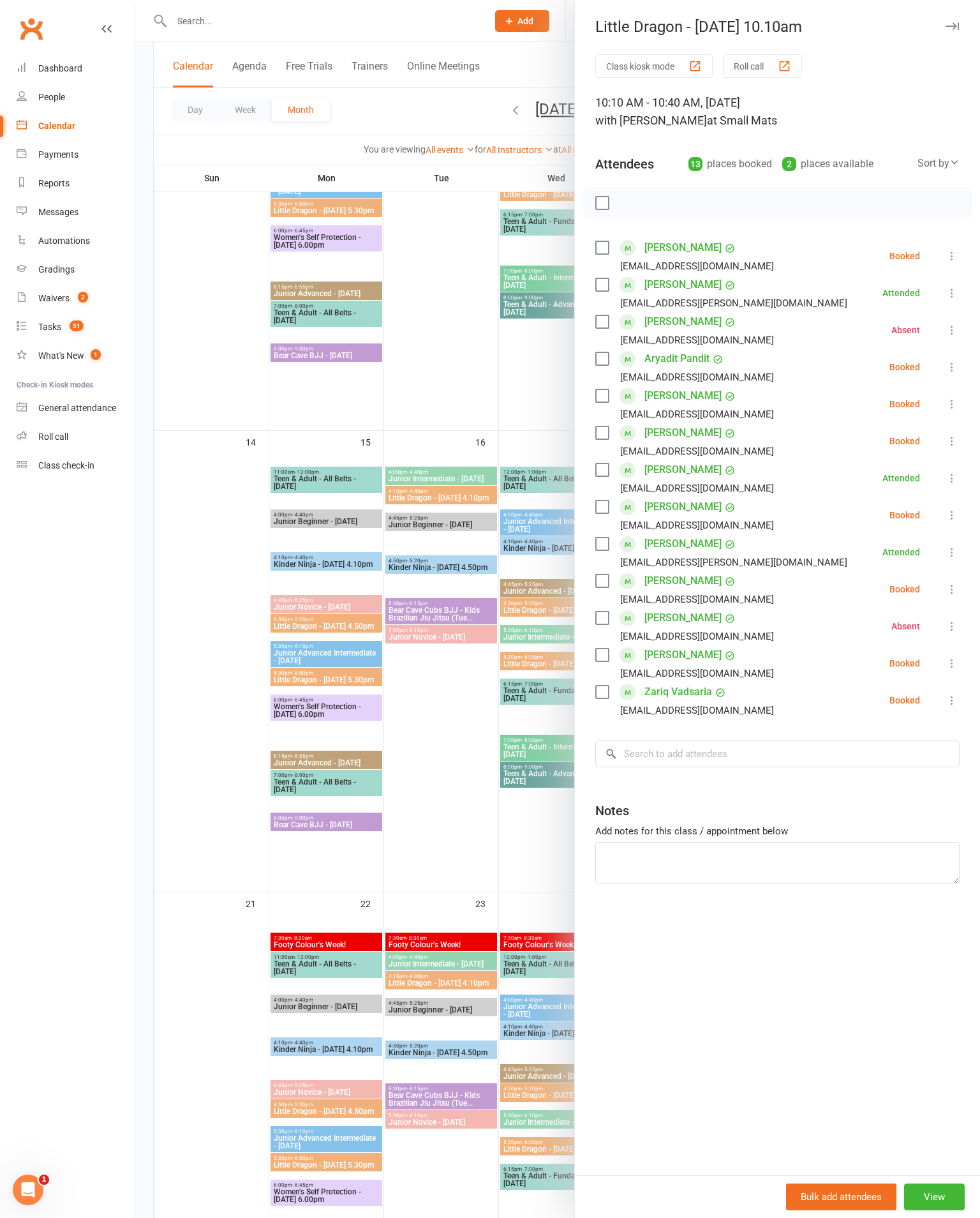
scroll to position [774, 0]
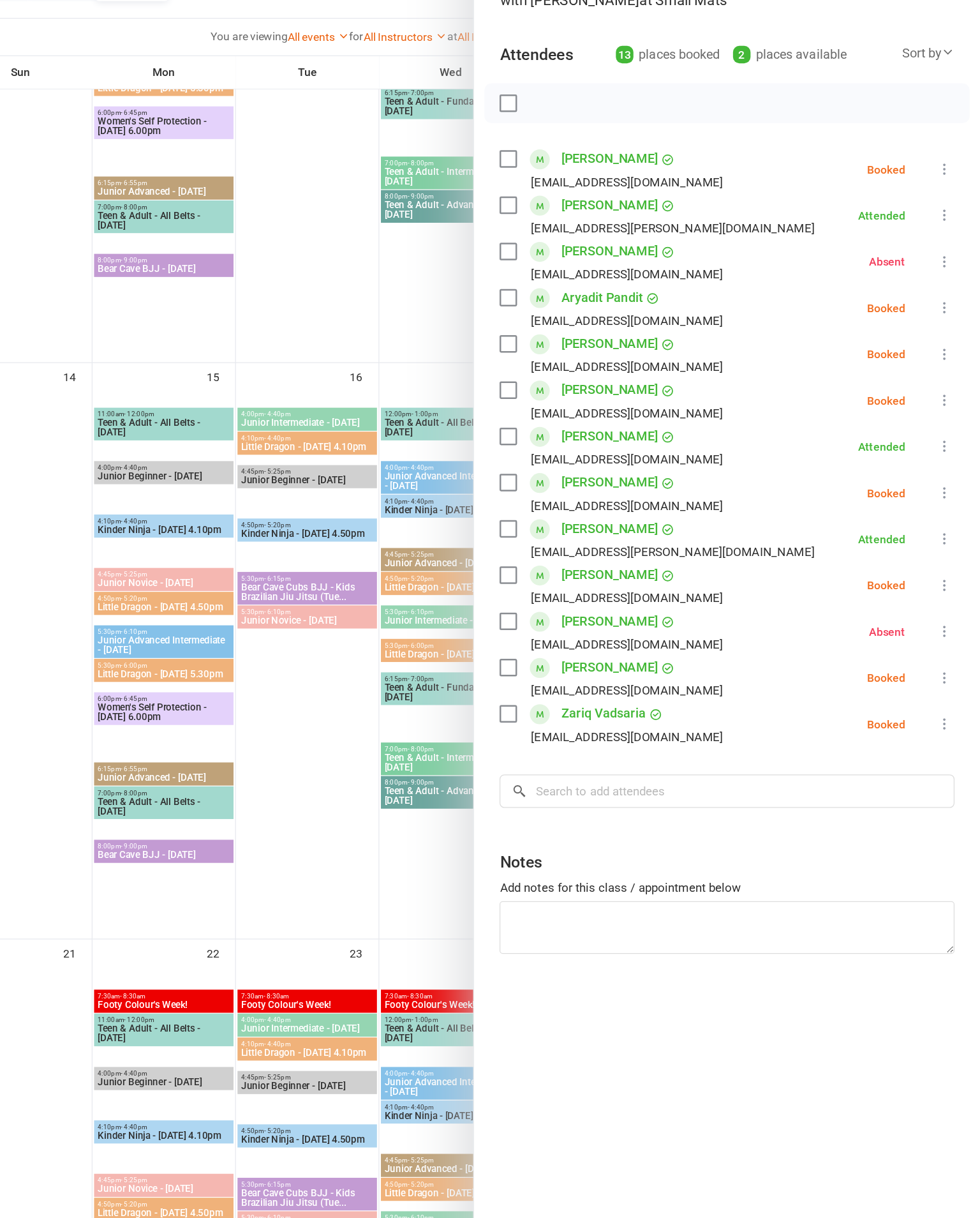
click at [946, 657] on icon at bounding box center [952, 663] width 12 height 12
click at [822, 727] on link "Check in" at bounding box center [891, 739] width 138 height 26
click at [946, 324] on icon at bounding box center [952, 330] width 12 height 12
click at [822, 394] on link "Check in" at bounding box center [891, 406] width 138 height 26
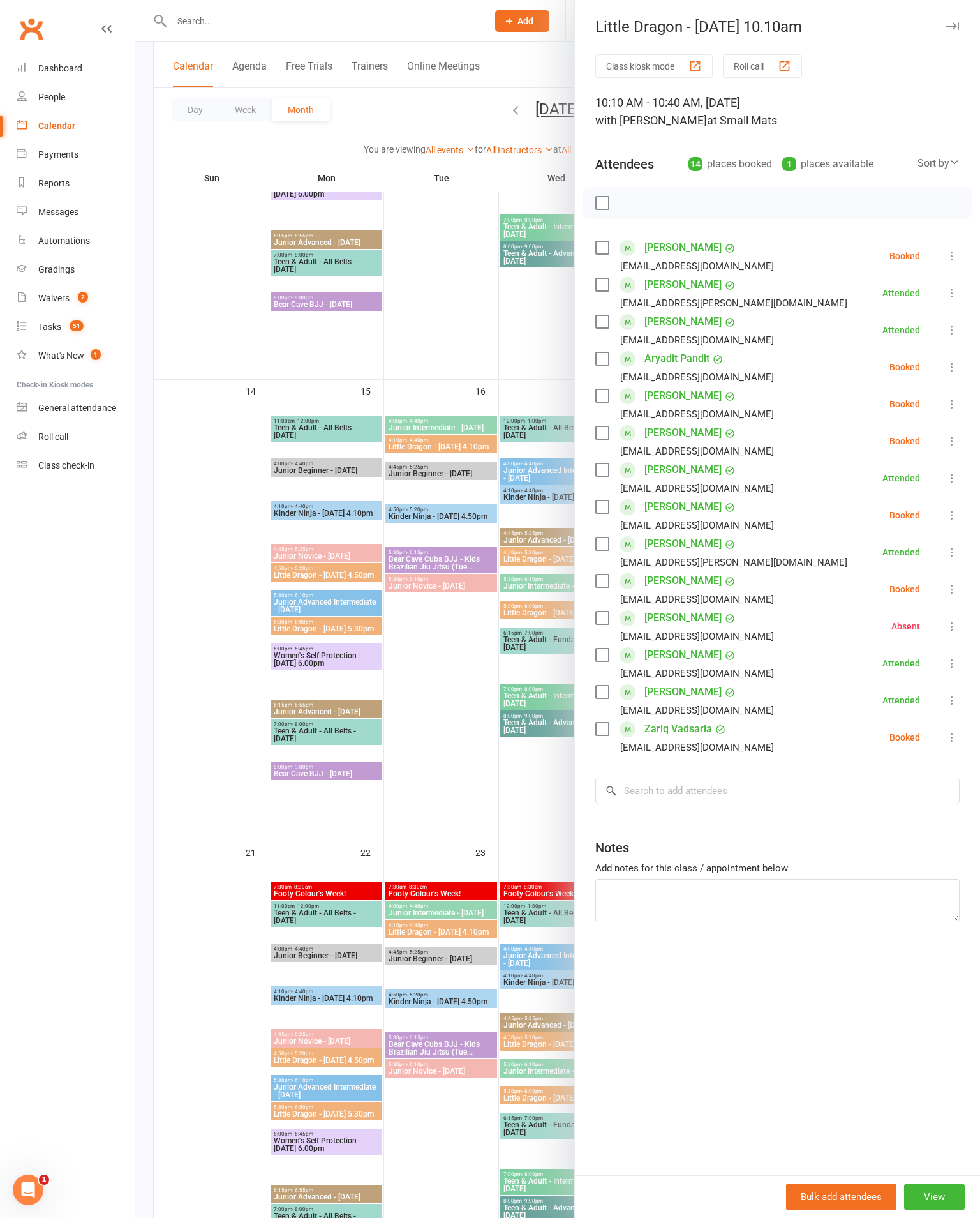
scroll to position [805, 0]
